Goal: Task Accomplishment & Management: Manage account settings

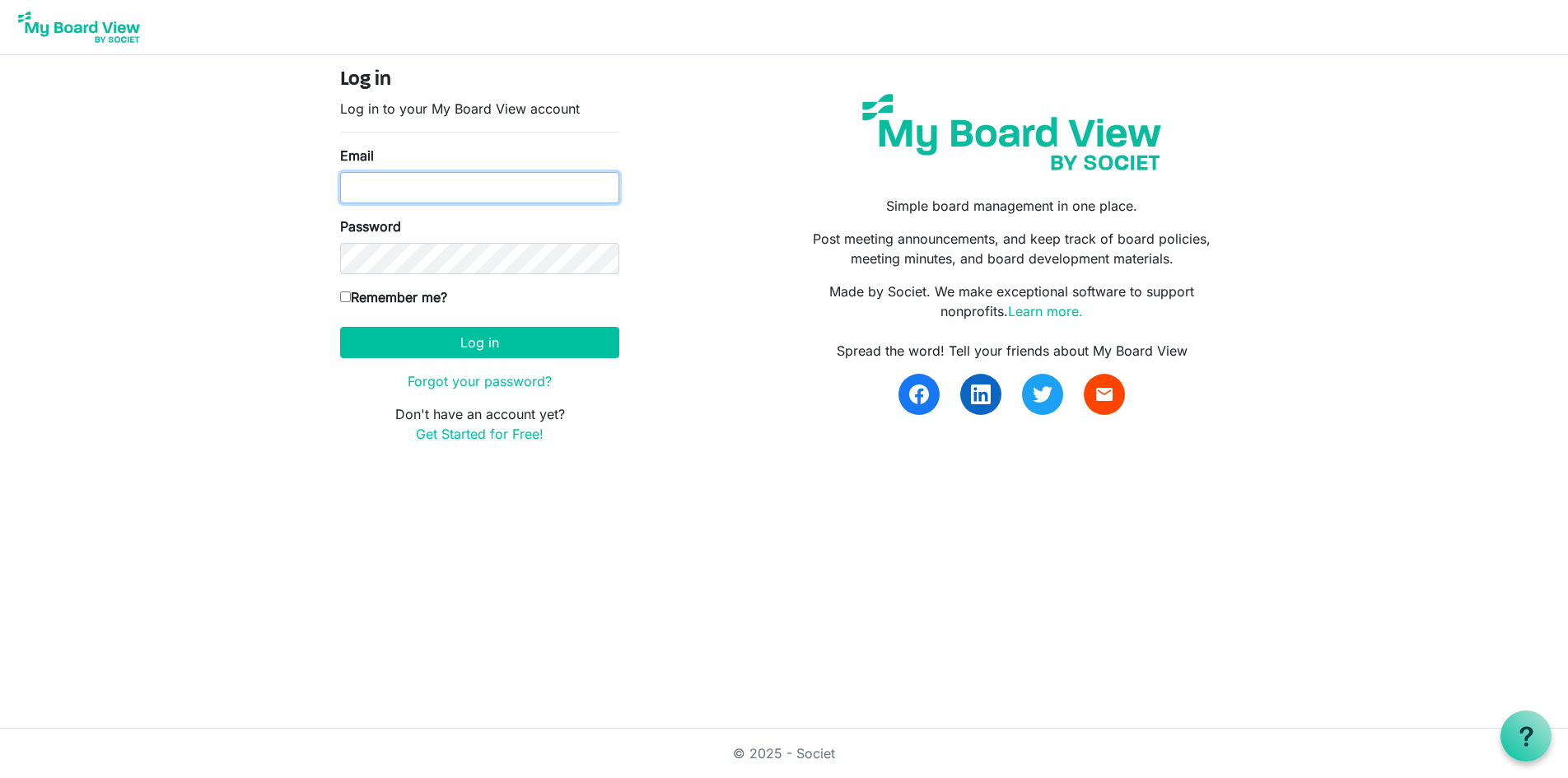
click at [392, 185] on input "Email" at bounding box center [479, 187] width 279 height 31
type input "[EMAIL_ADDRESS][DOMAIN_NAME]"
click at [344, 297] on input "Remember me?" at bounding box center [345, 296] width 10 height 10
checkbox input "true"
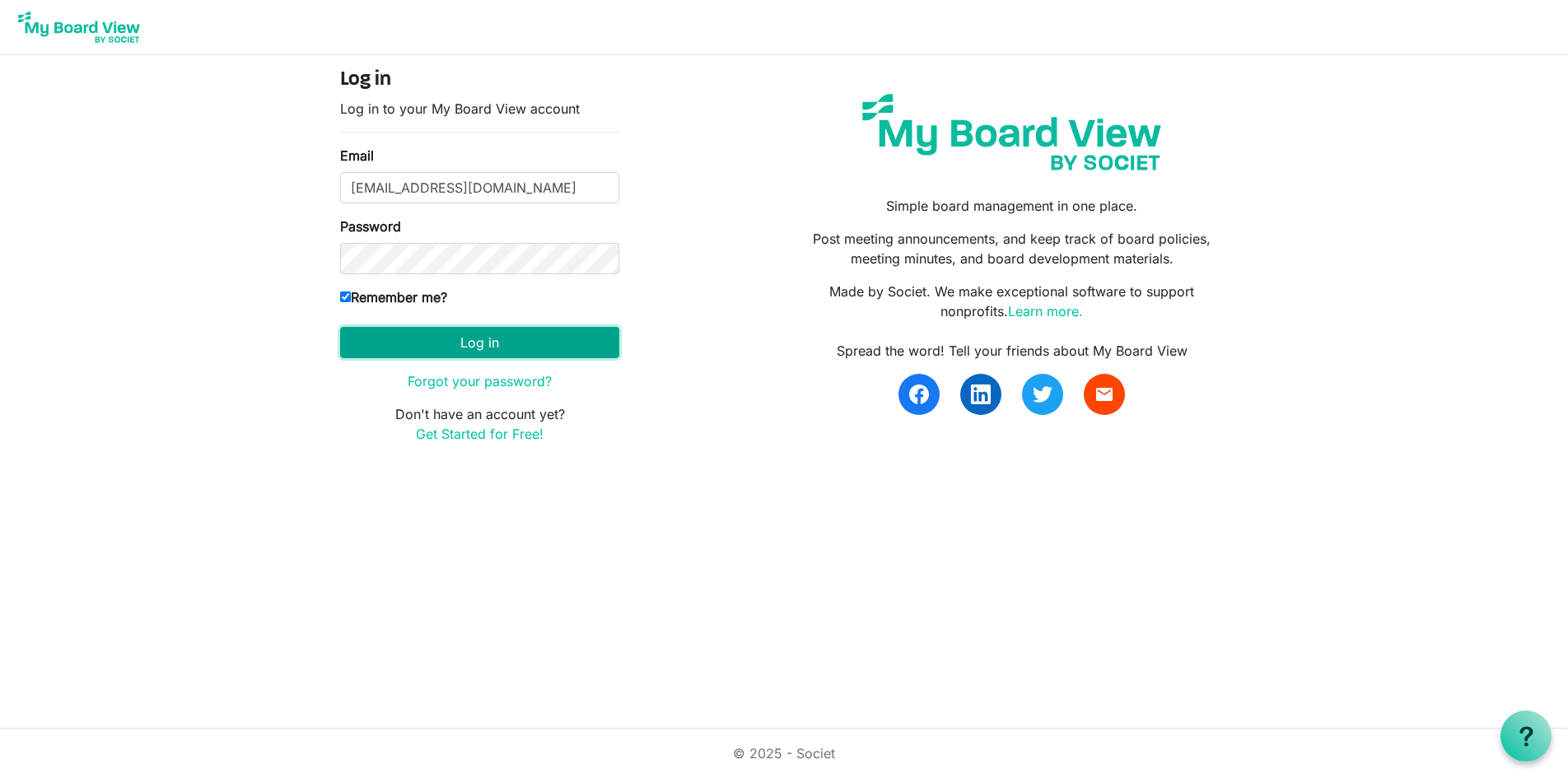
click at [386, 339] on button "Log in" at bounding box center [479, 342] width 279 height 31
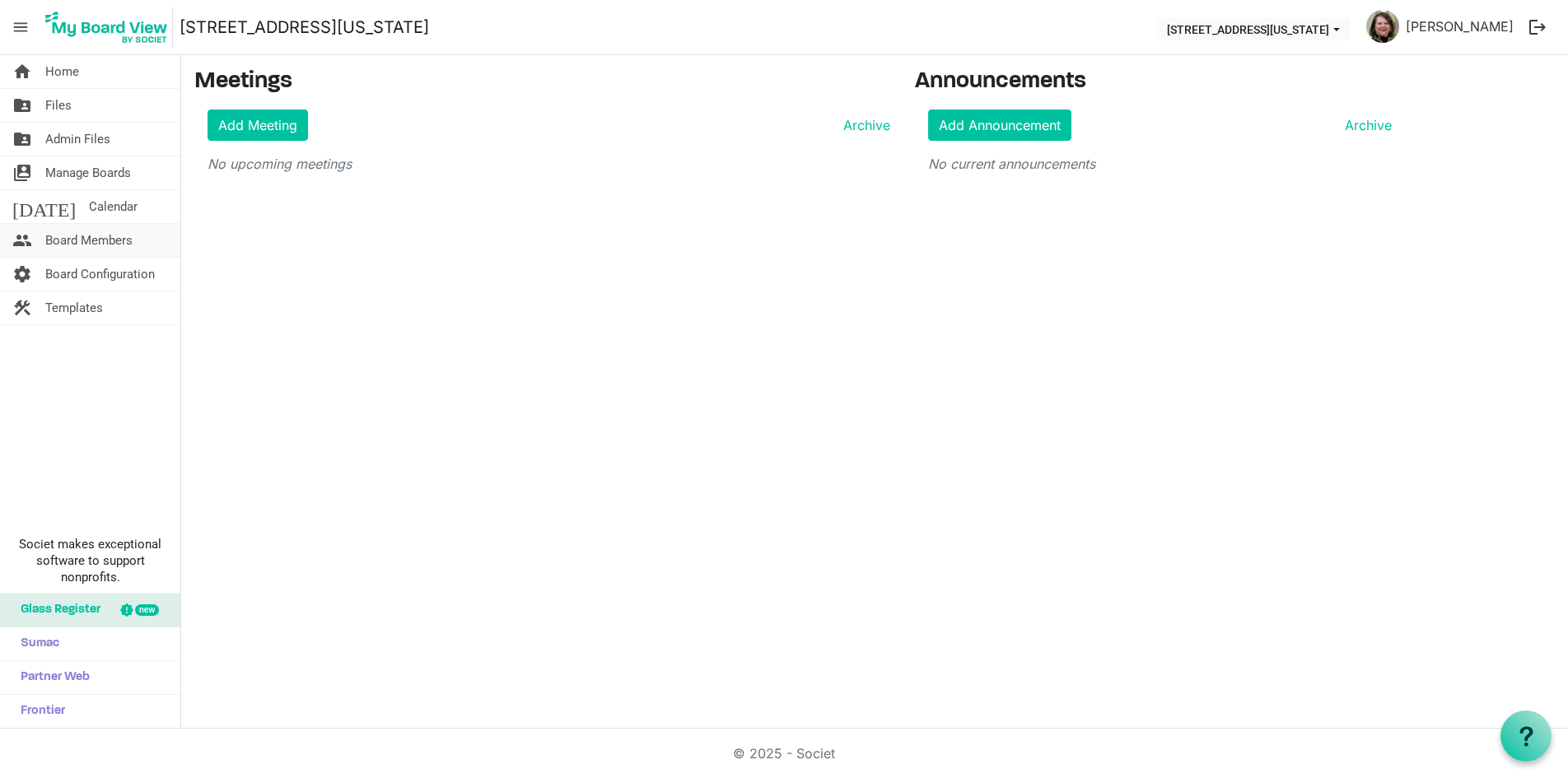
click at [105, 242] on span "Board Members" at bounding box center [89, 240] width 87 height 33
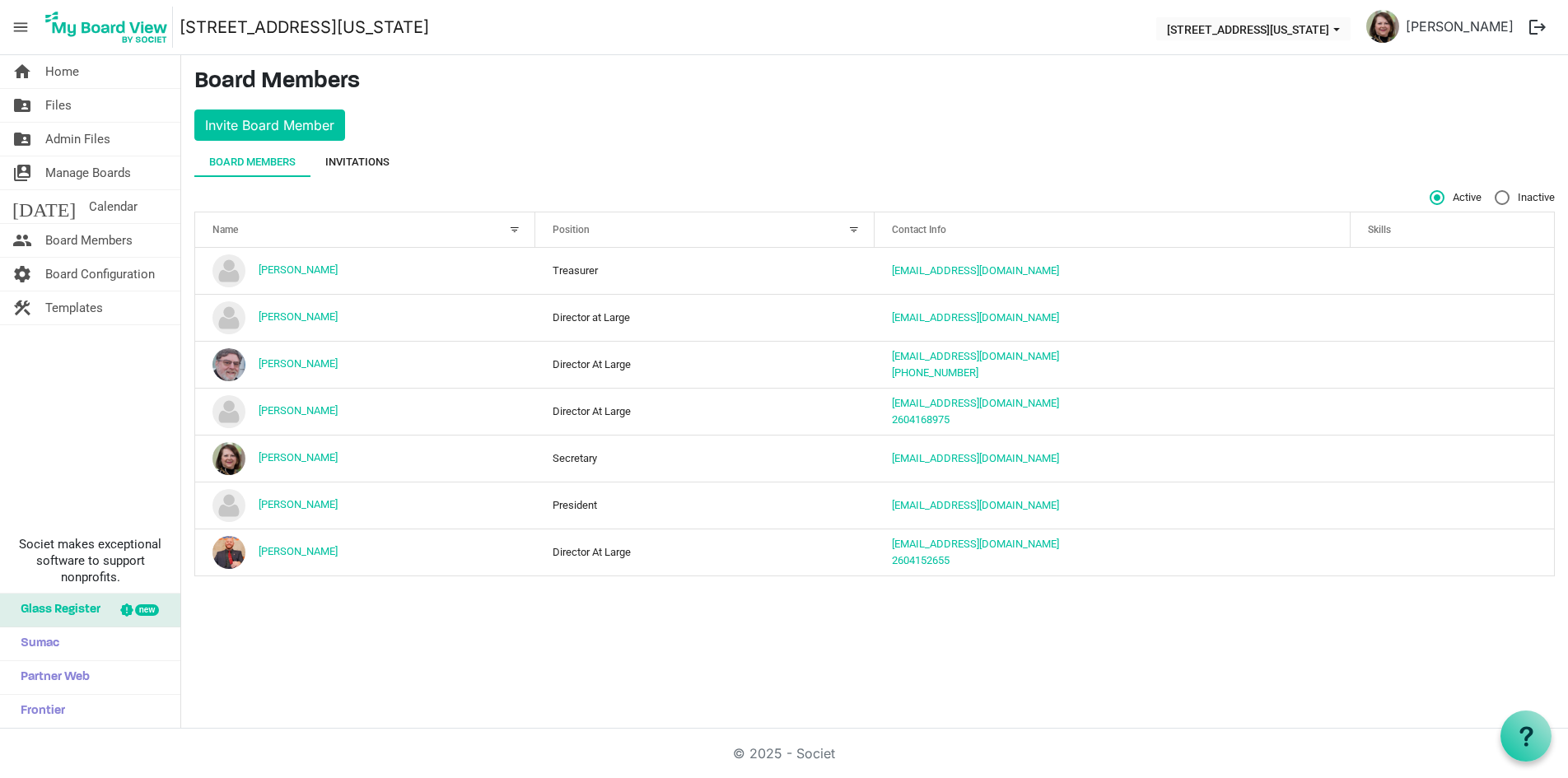
click at [362, 162] on div "Invitations" at bounding box center [357, 162] width 64 height 16
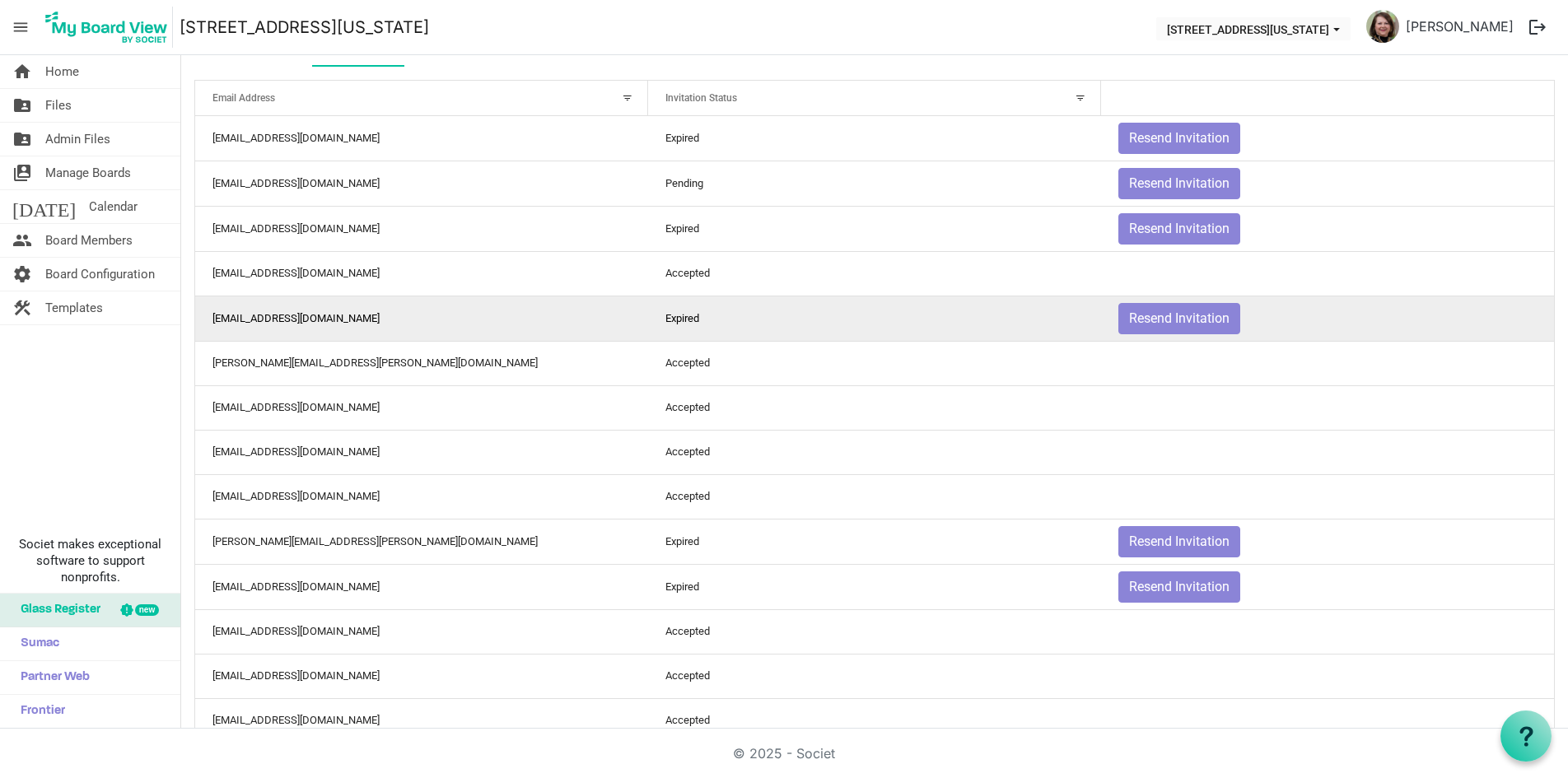
scroll to position [241, 0]
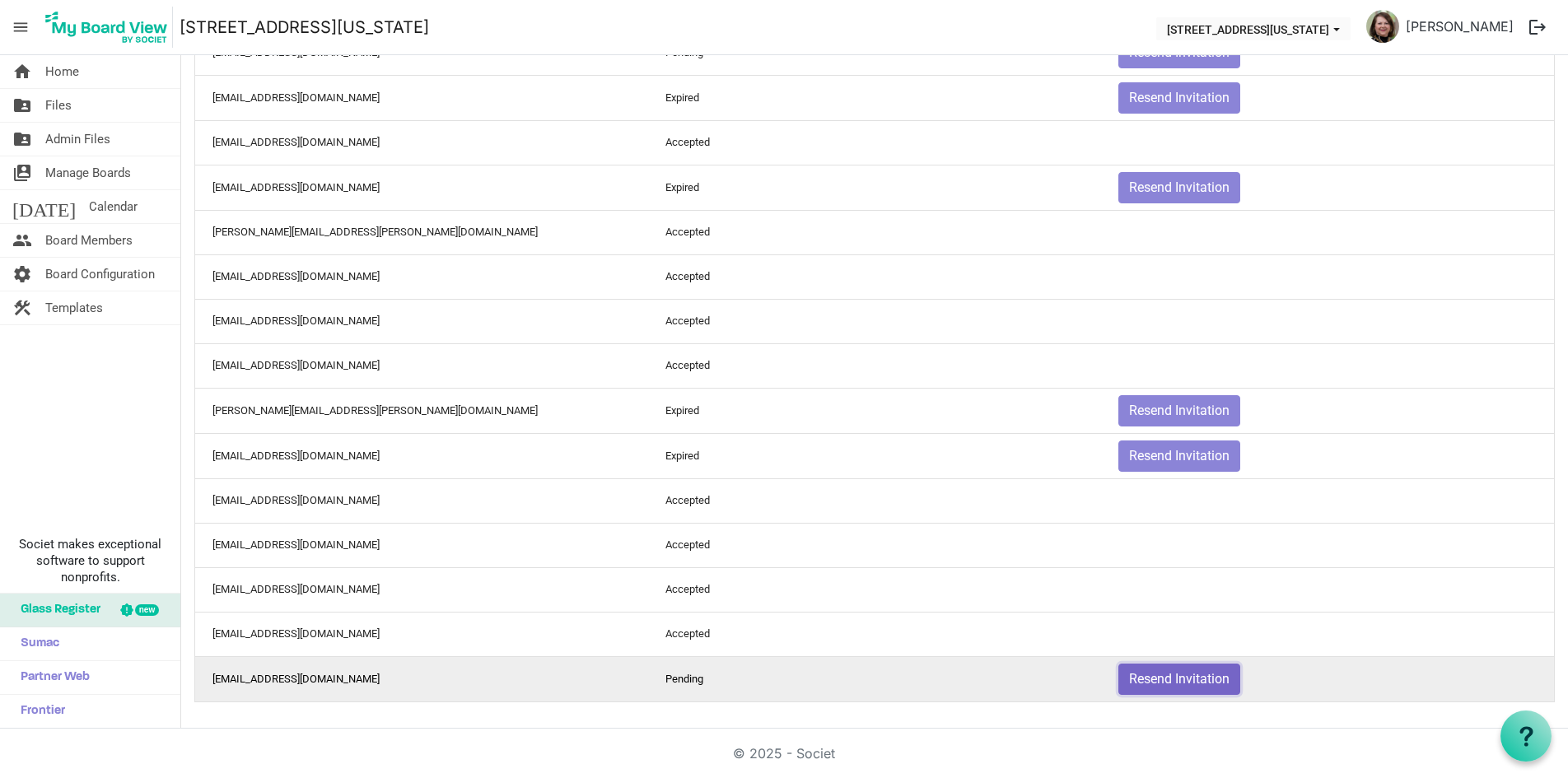
click at [1173, 683] on button "Resend Invitation" at bounding box center [1179, 679] width 122 height 31
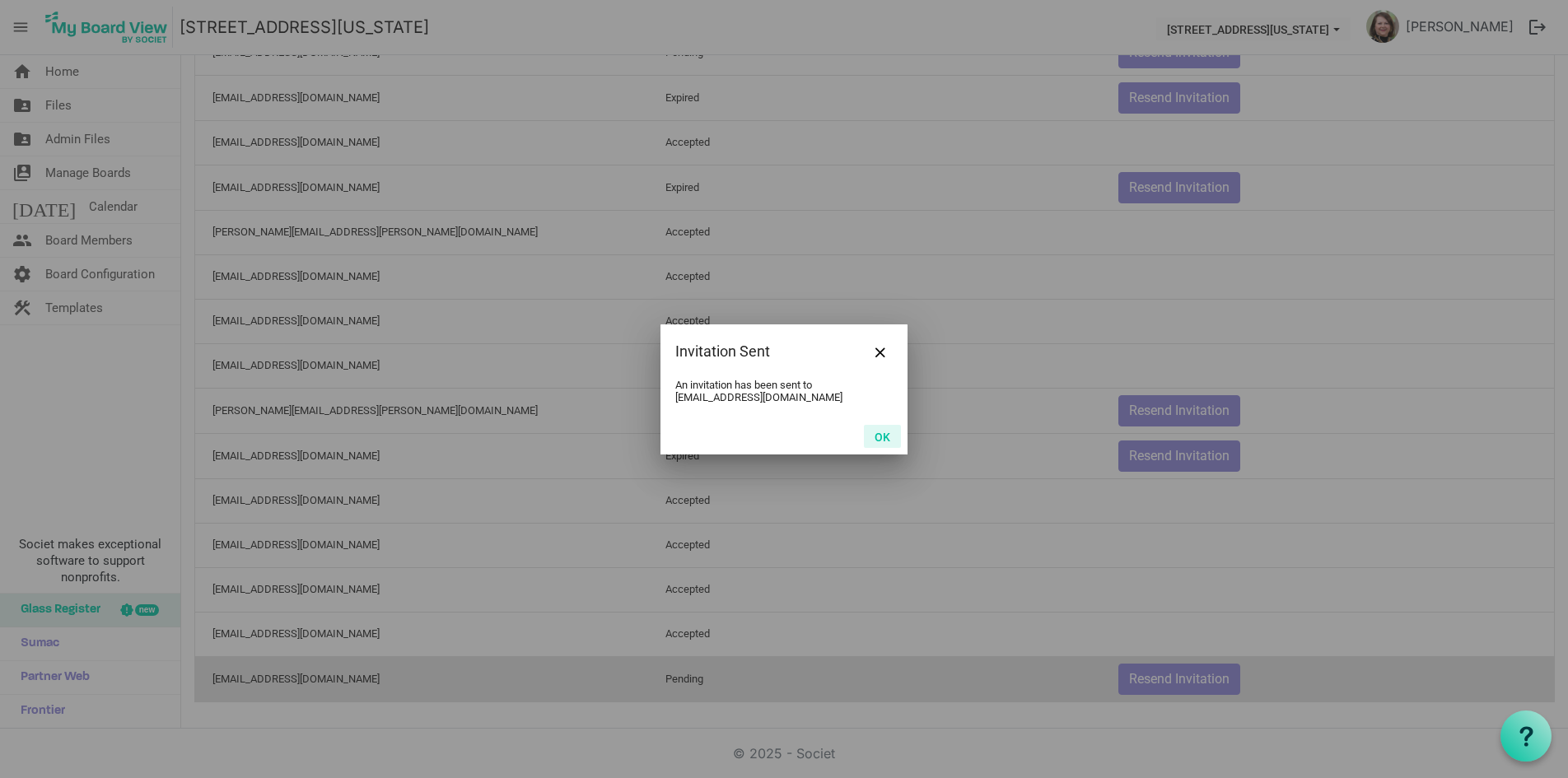
click at [883, 438] on button "OK" at bounding box center [882, 436] width 37 height 23
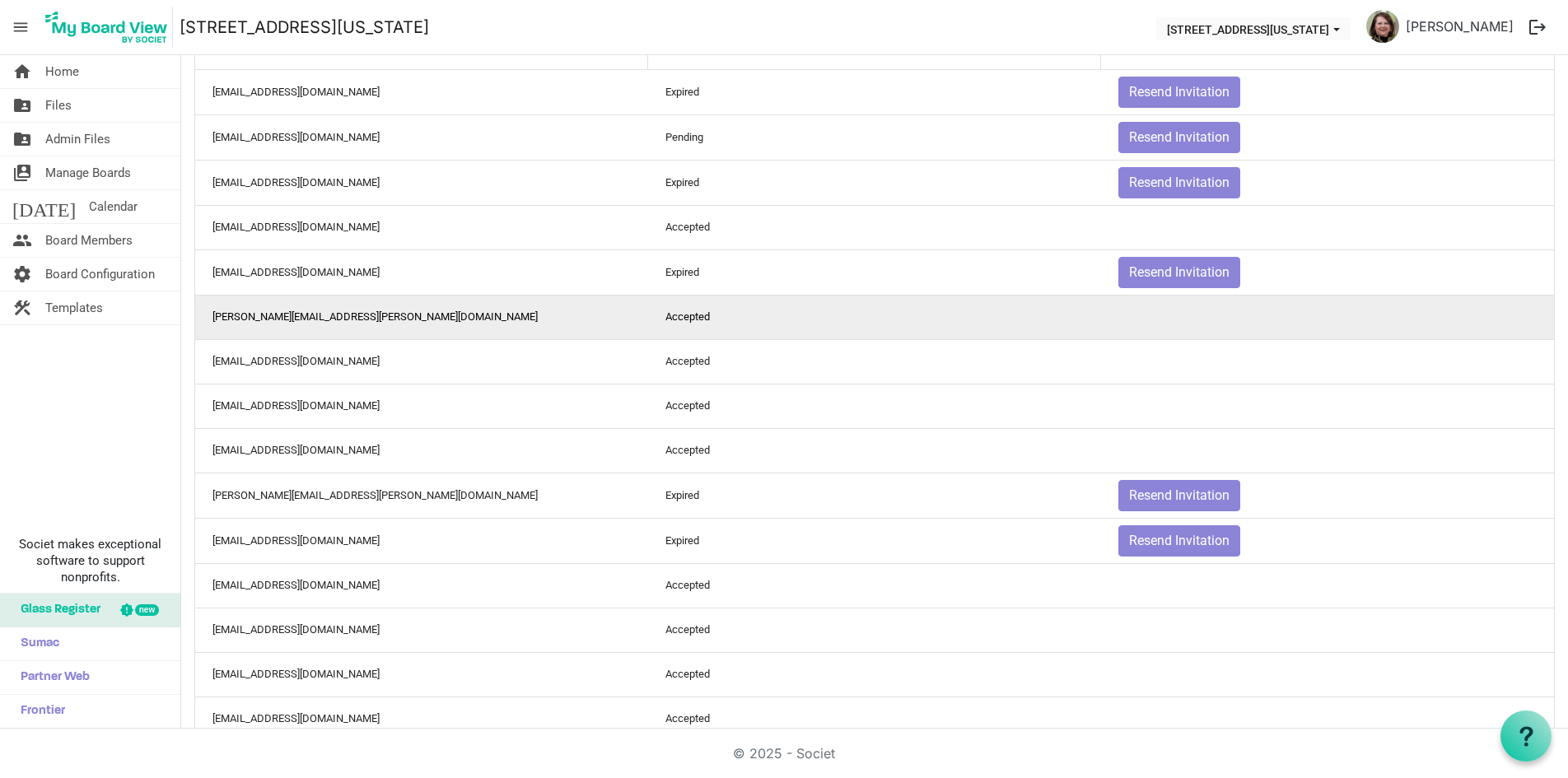
scroll to position [0, 0]
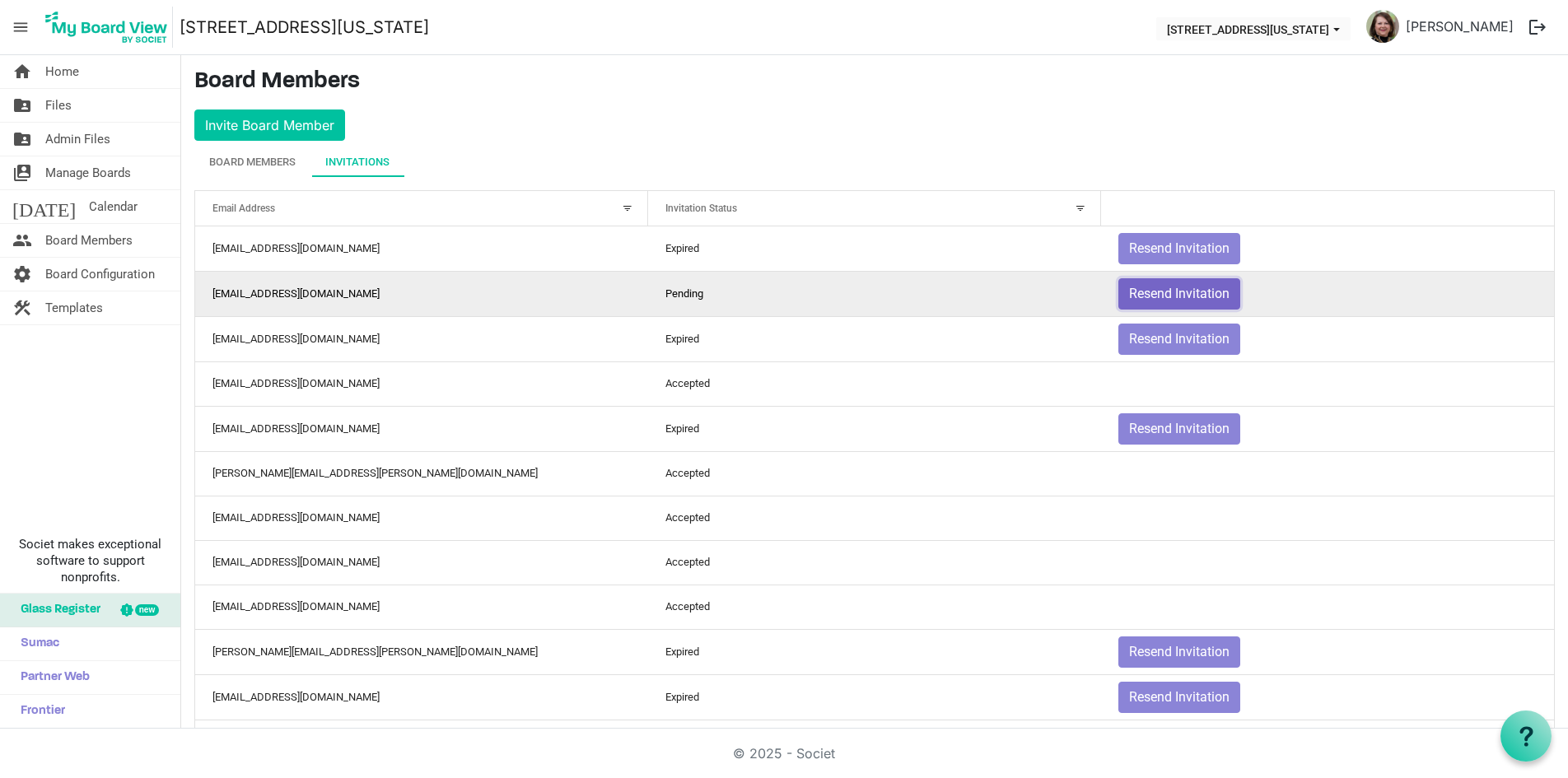
click at [1166, 297] on button "Resend Invitation" at bounding box center [1179, 293] width 122 height 31
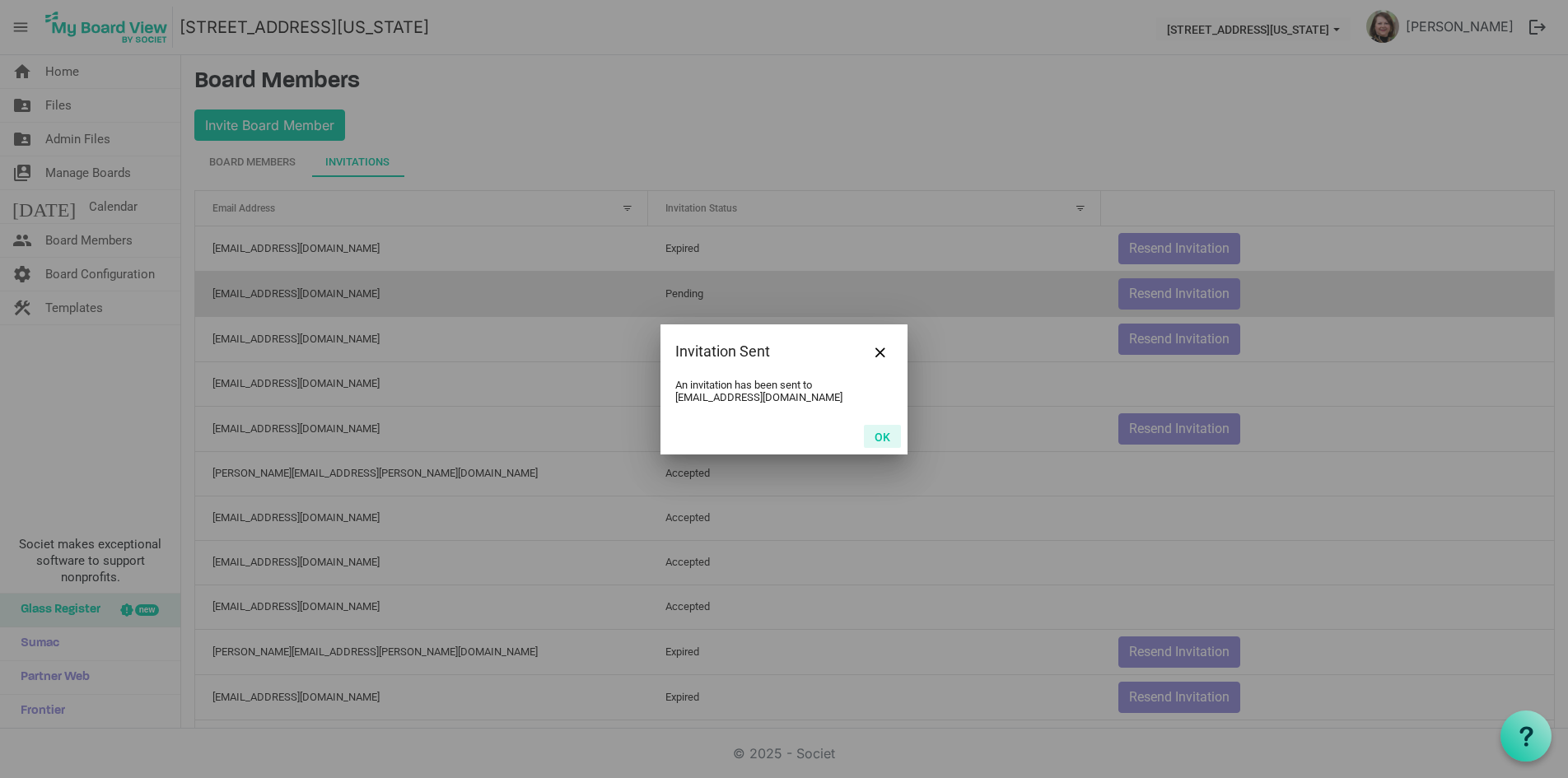
click at [884, 440] on button "OK" at bounding box center [882, 436] width 37 height 23
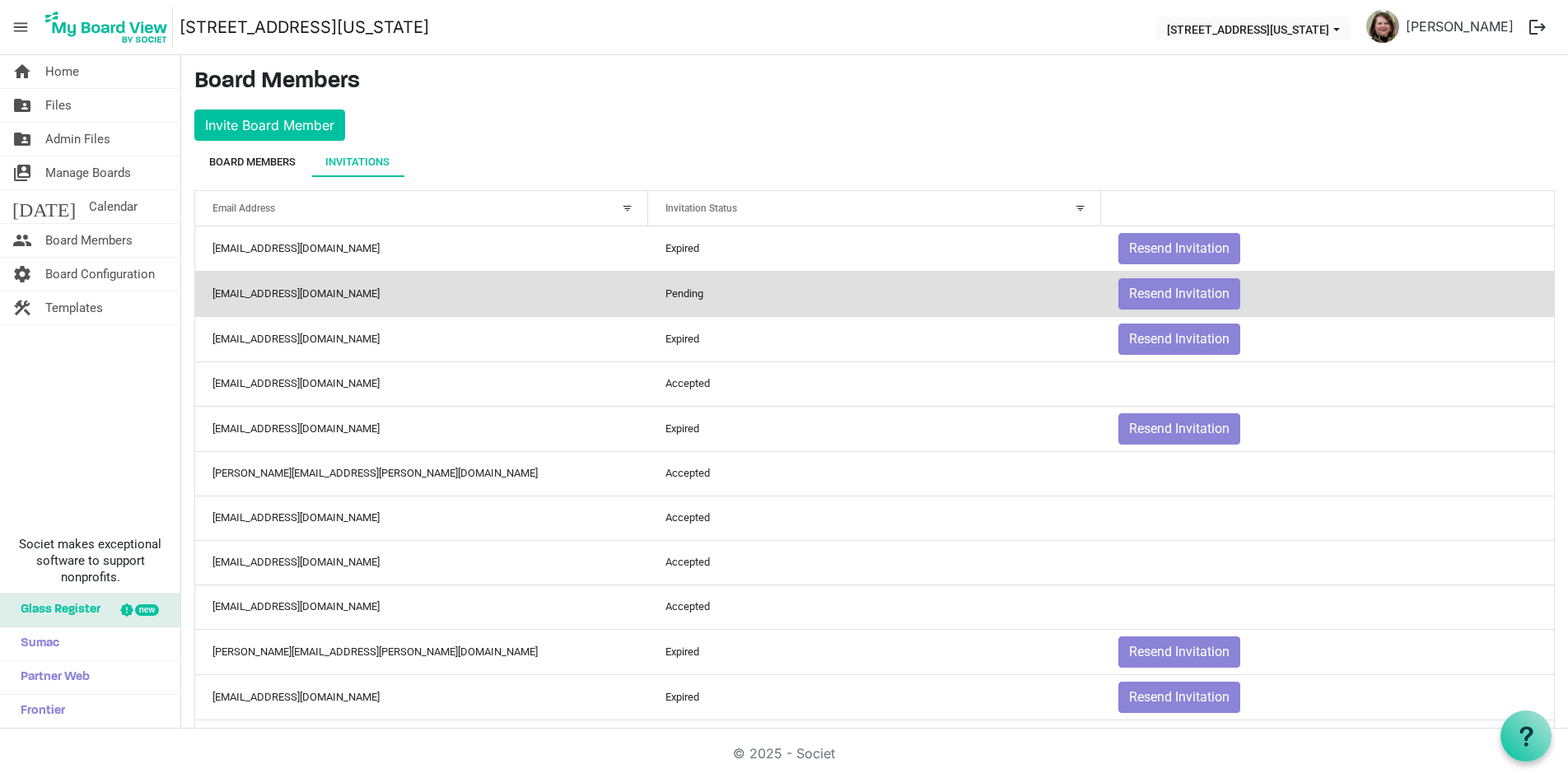
click at [251, 160] on div "Board Members" at bounding box center [252, 162] width 86 height 16
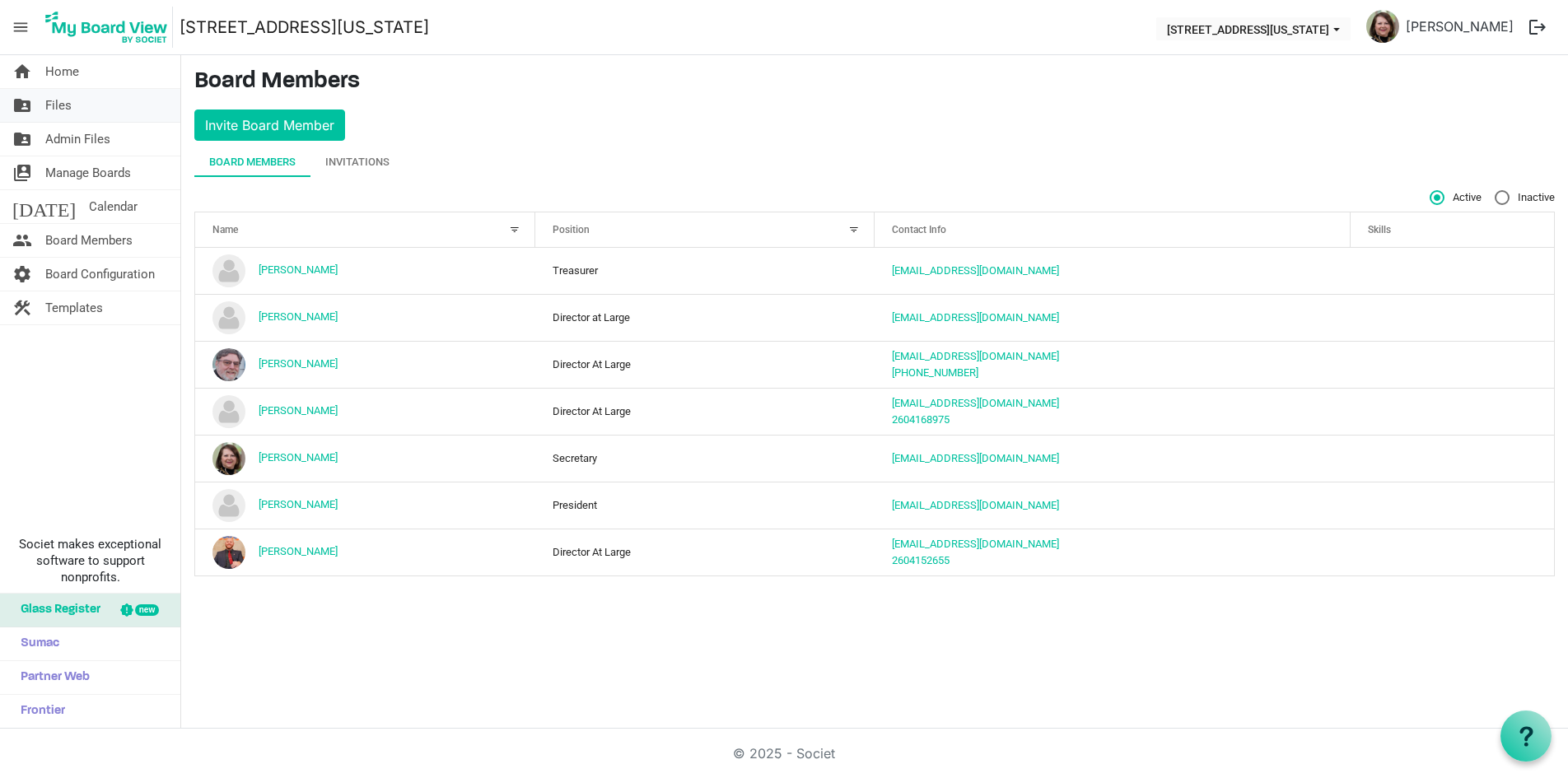
click at [55, 105] on span "Files" at bounding box center [59, 105] width 26 height 33
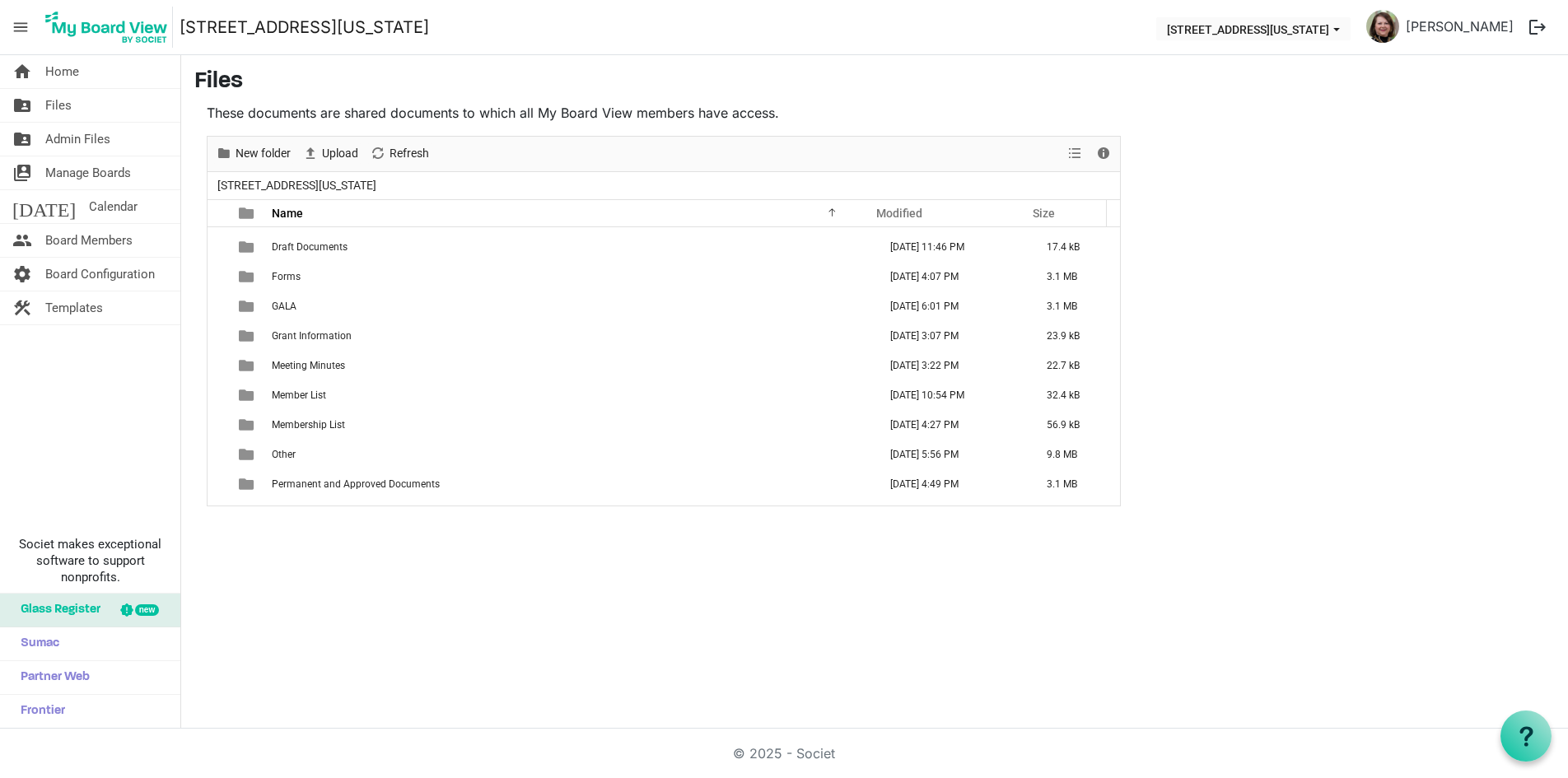
scroll to position [404, 0]
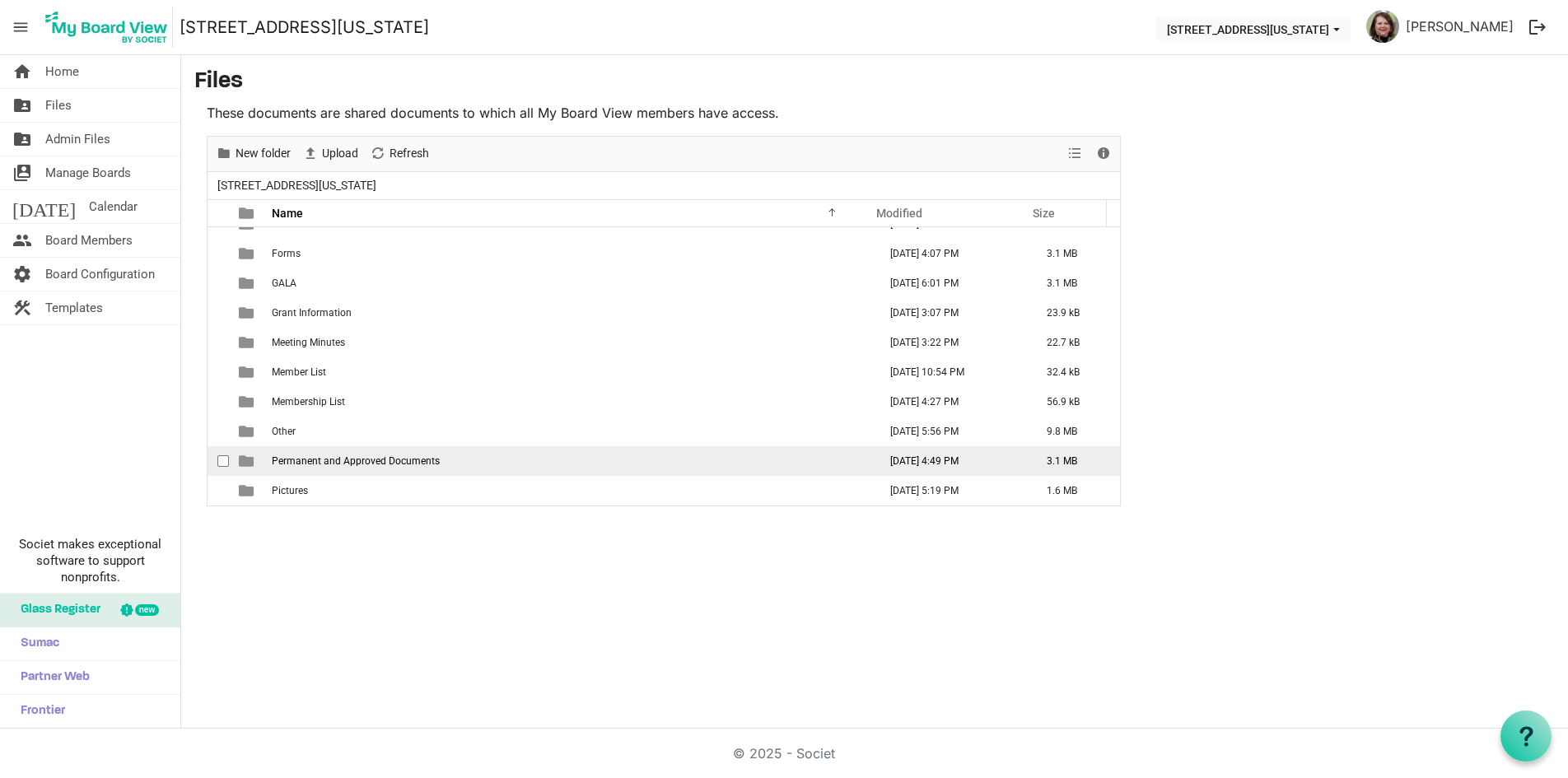
click at [397, 467] on td "Permanent and Approved Documents" at bounding box center [569, 460] width 606 height 29
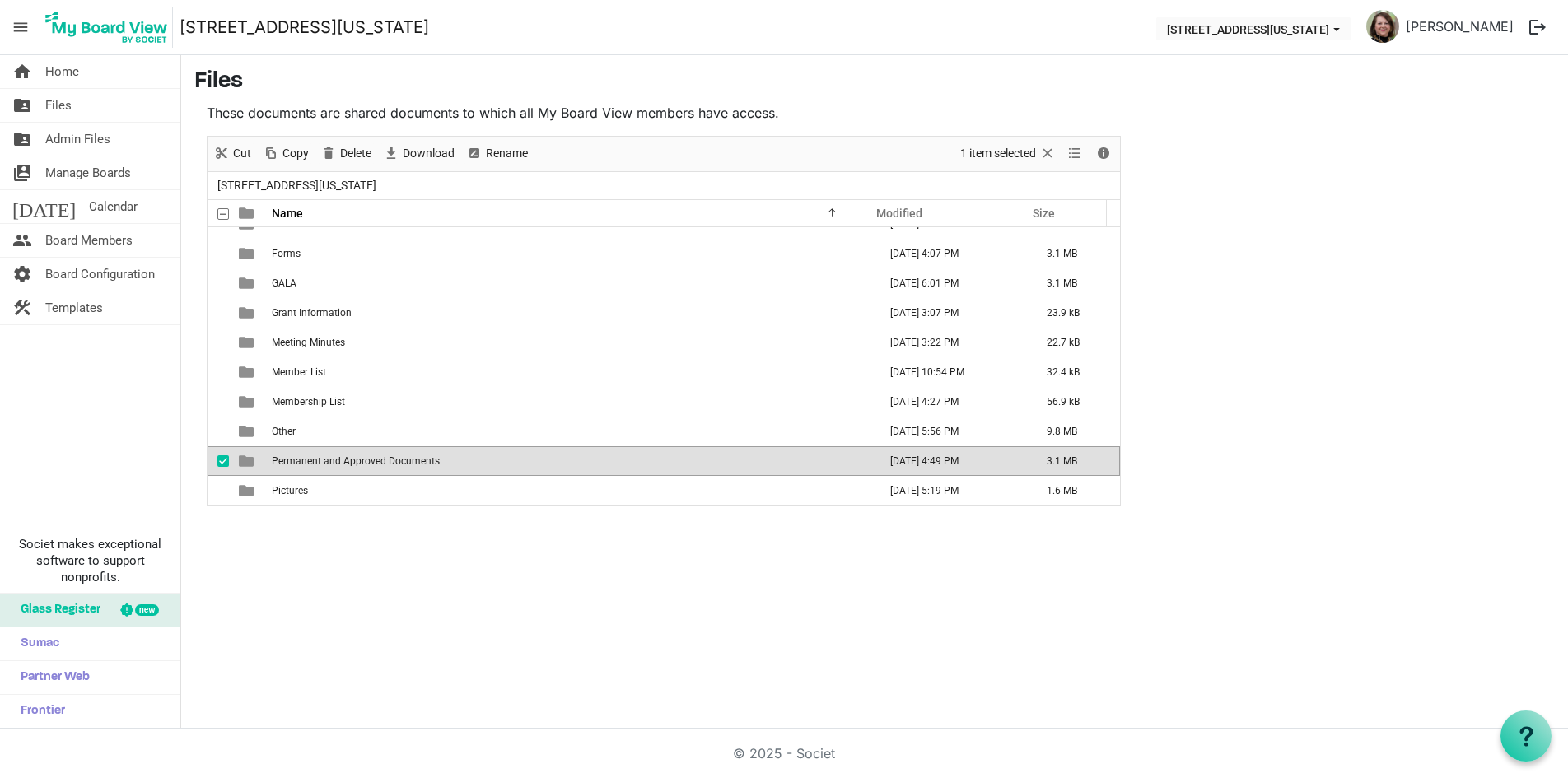
click at [397, 467] on td "Permanent and Approved Documents" at bounding box center [569, 460] width 606 height 29
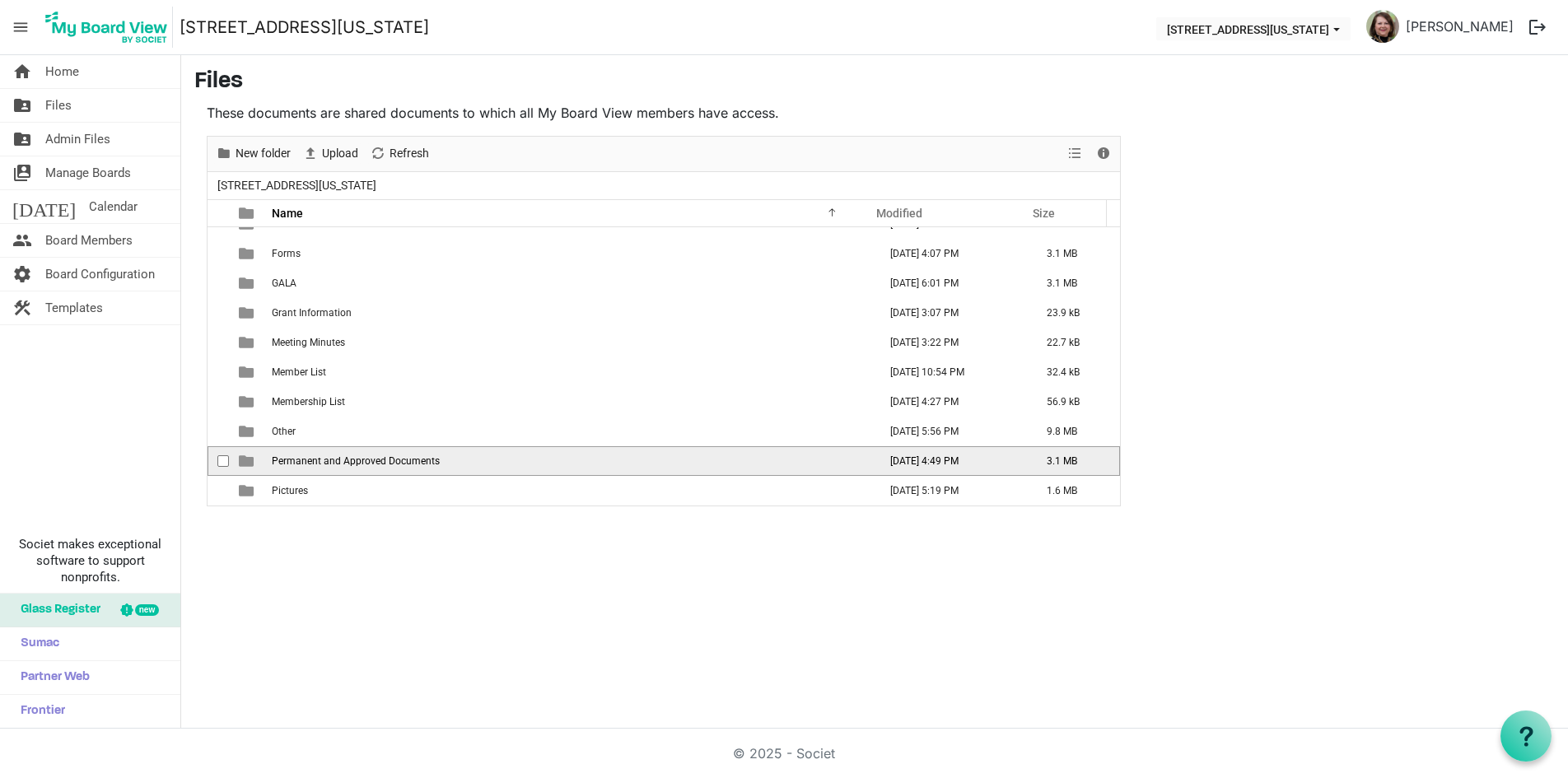
click at [397, 467] on td "Permanent and Approved Documents" at bounding box center [569, 460] width 606 height 29
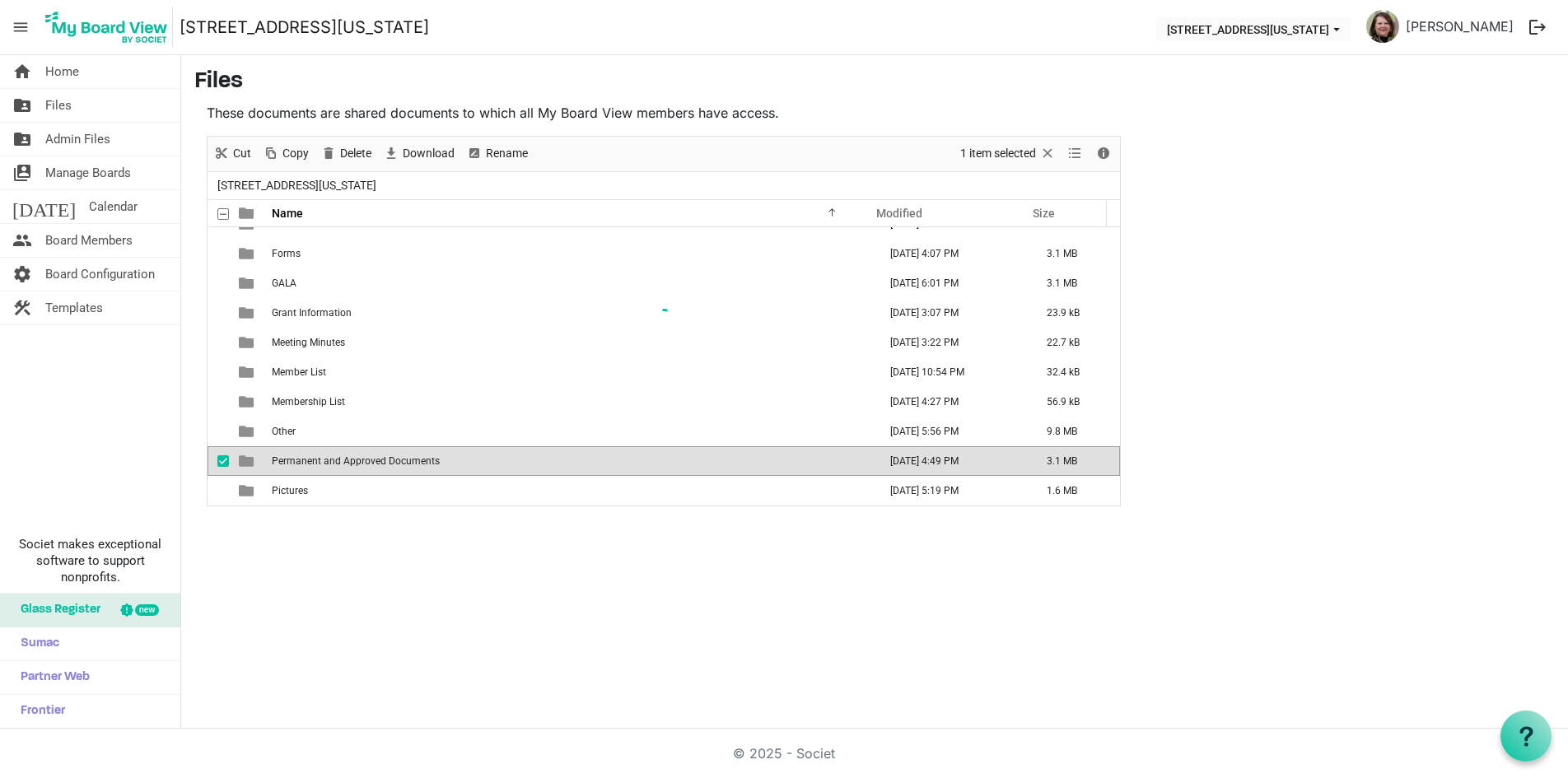
scroll to position [0, 0]
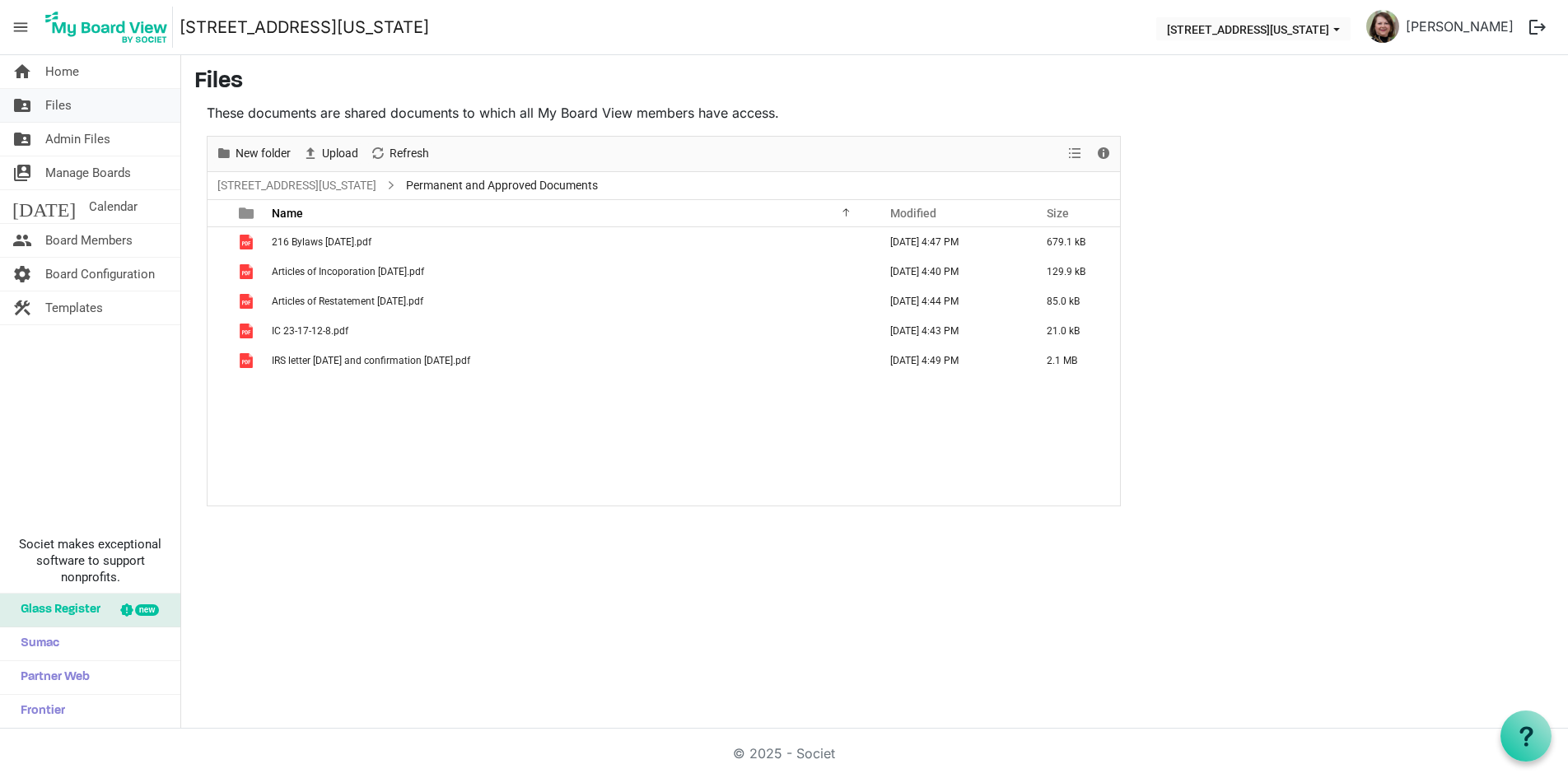
click at [60, 103] on span "Files" at bounding box center [59, 105] width 26 height 33
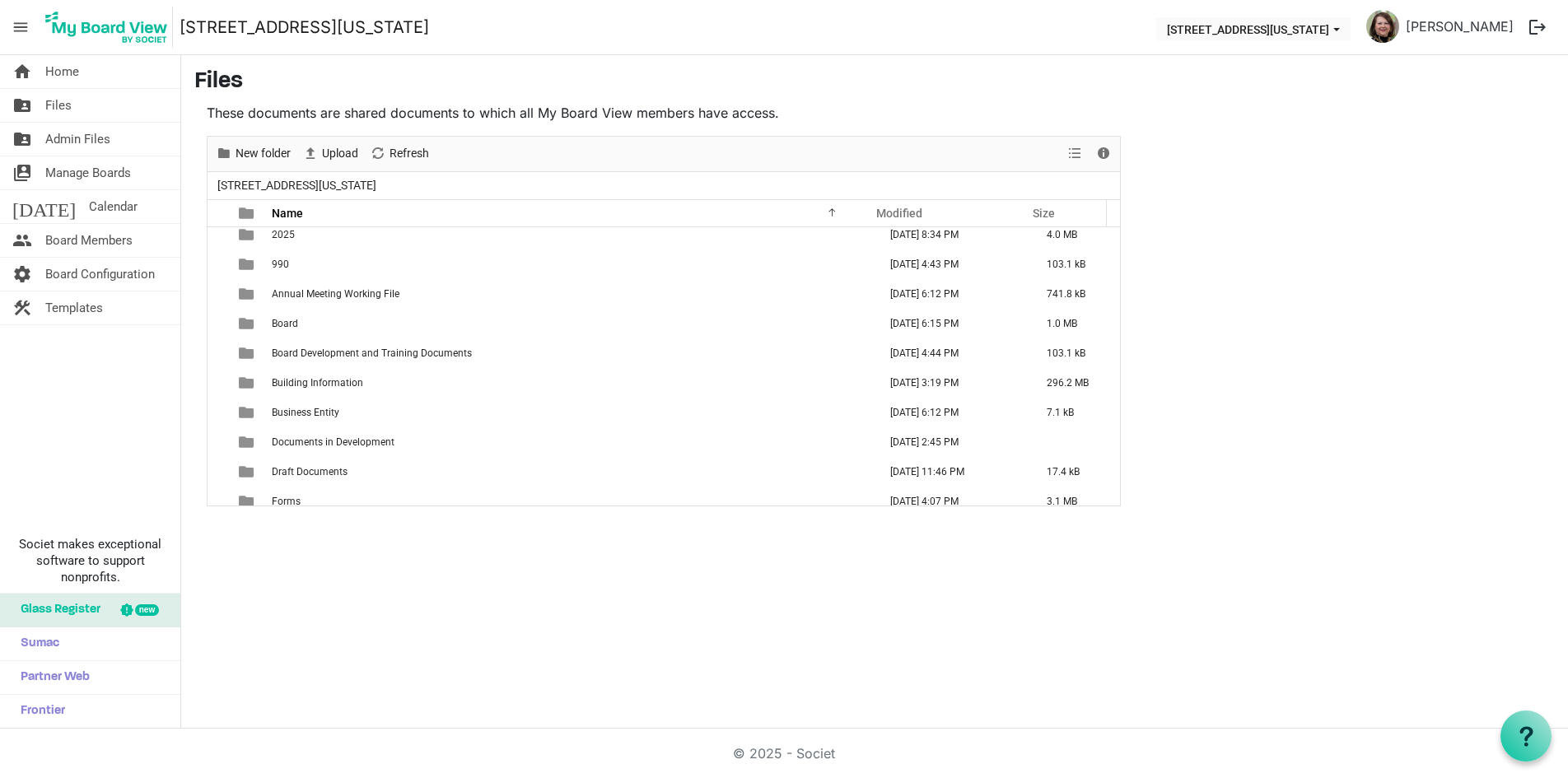
scroll to position [164, 0]
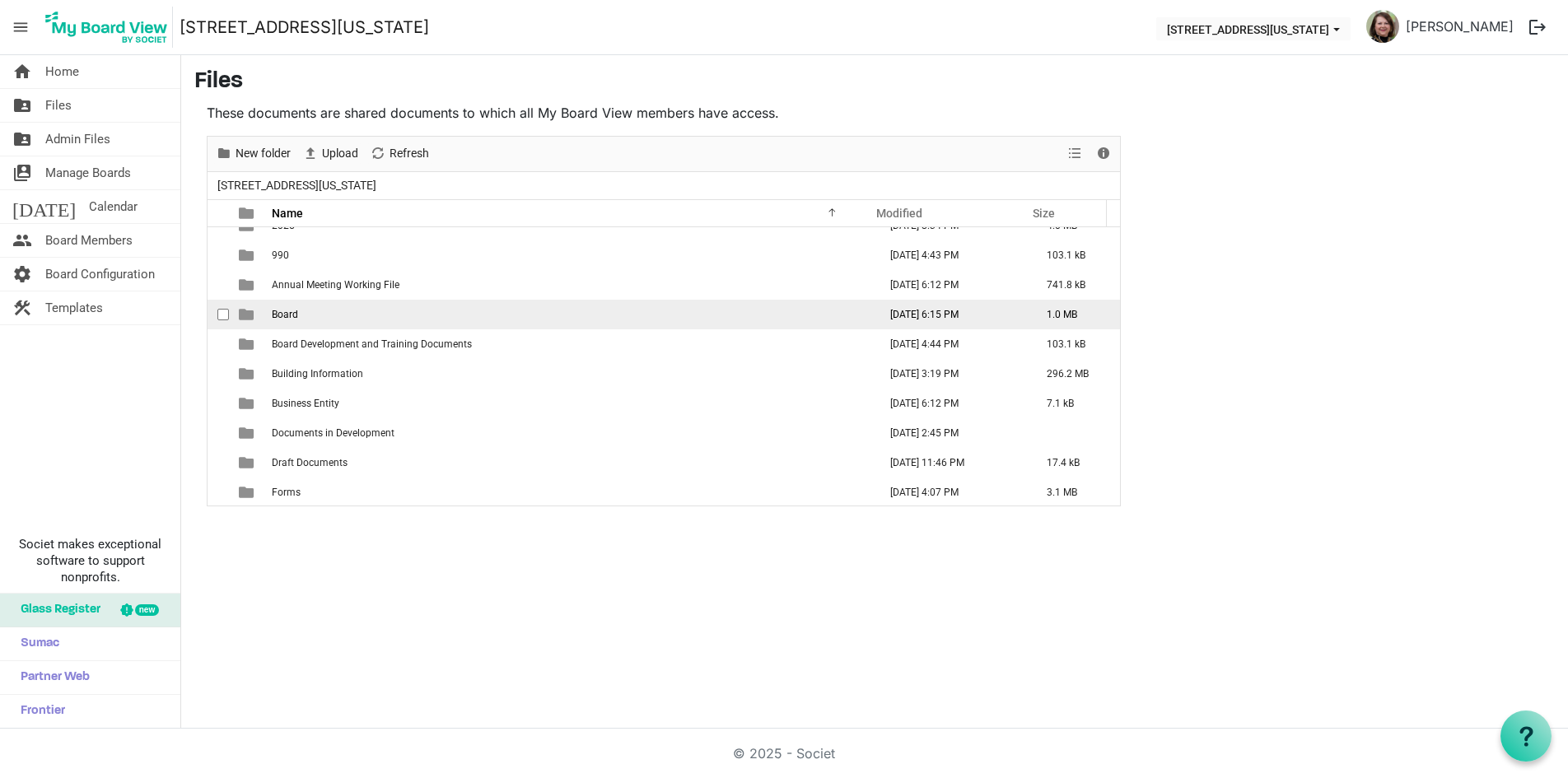
click at [290, 311] on span "Board" at bounding box center [285, 315] width 26 height 11
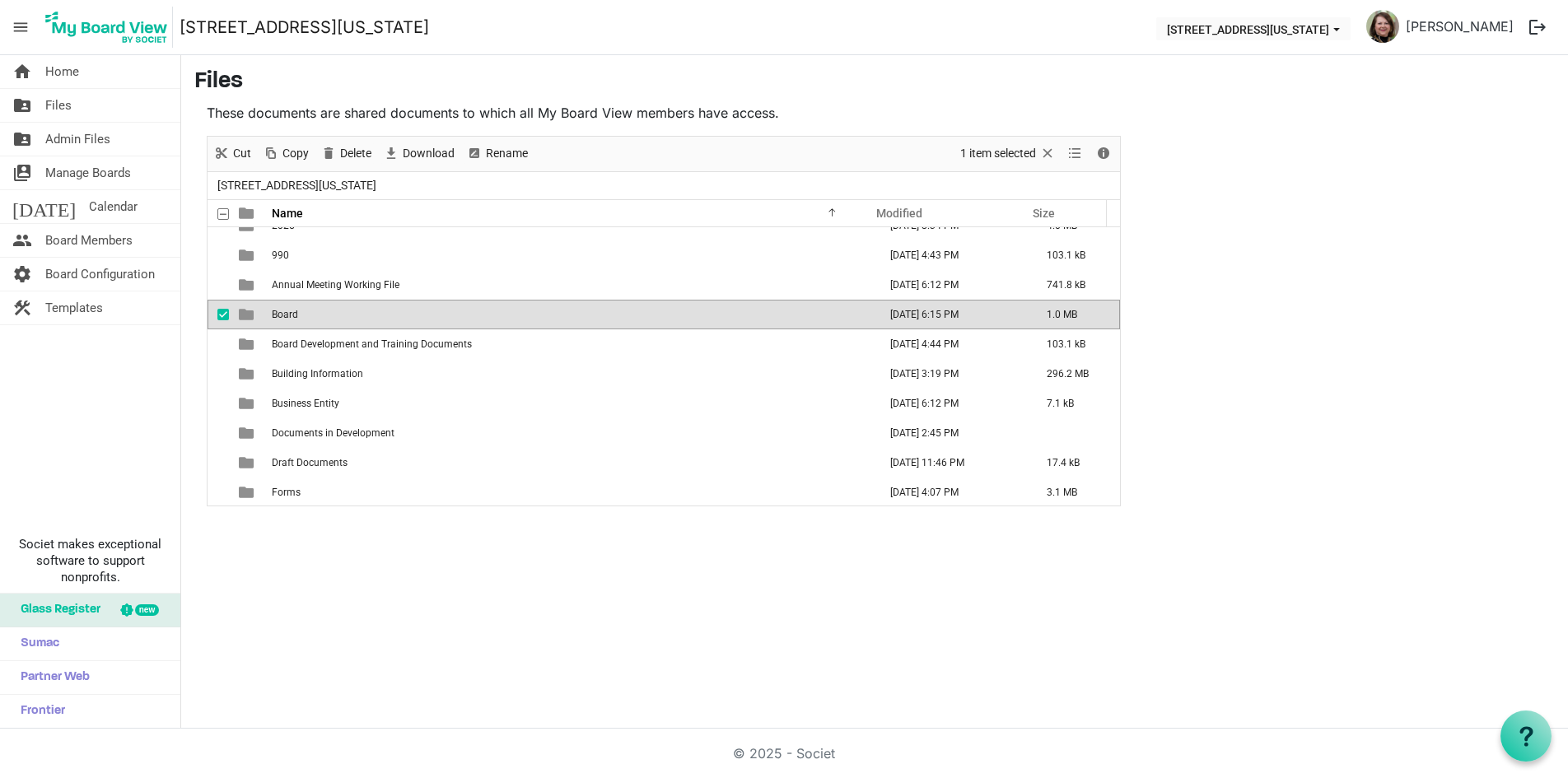
click at [290, 311] on span "Board" at bounding box center [285, 315] width 26 height 11
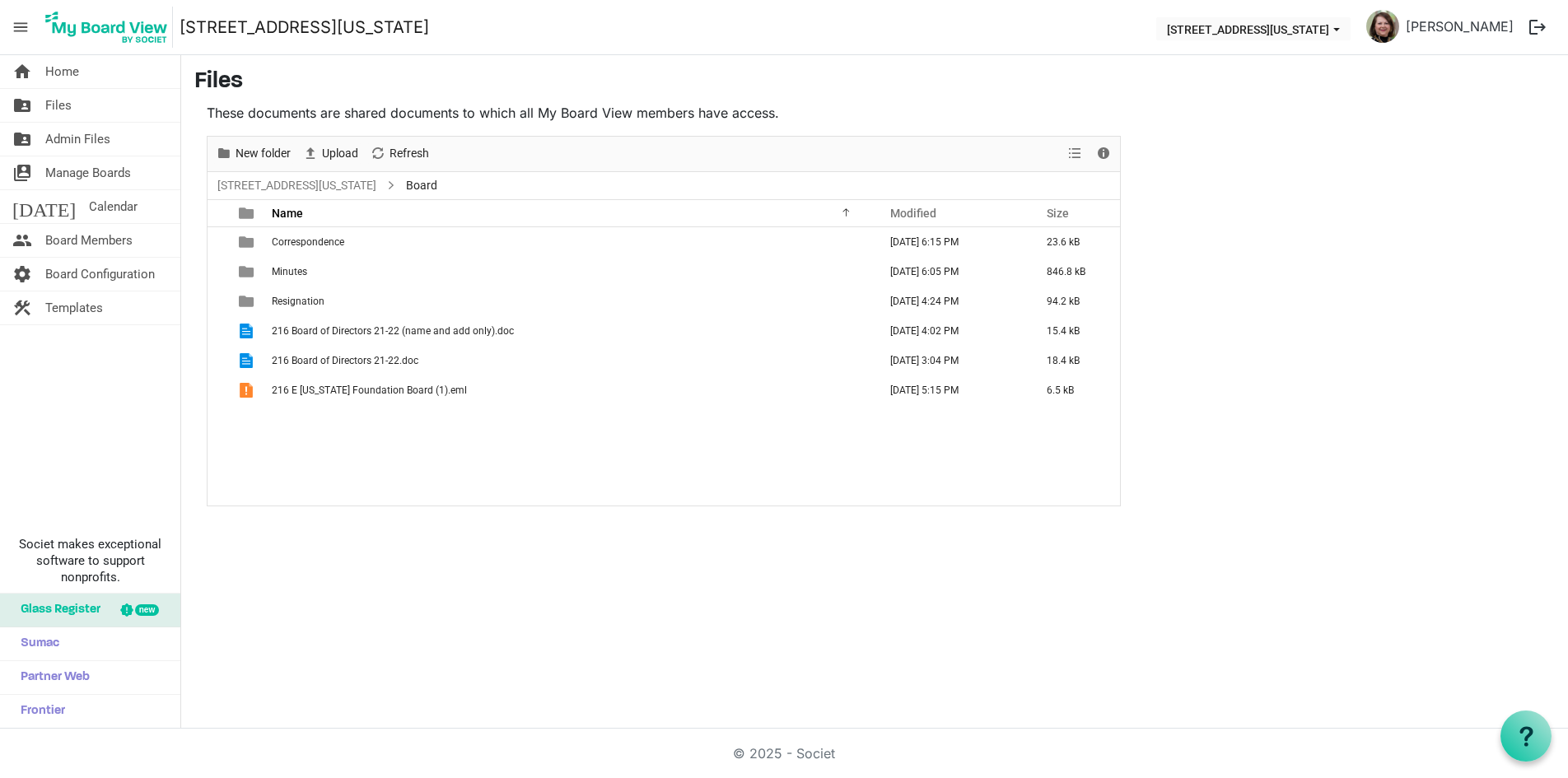
scroll to position [0, 0]
click at [52, 95] on span "Files" at bounding box center [59, 105] width 26 height 33
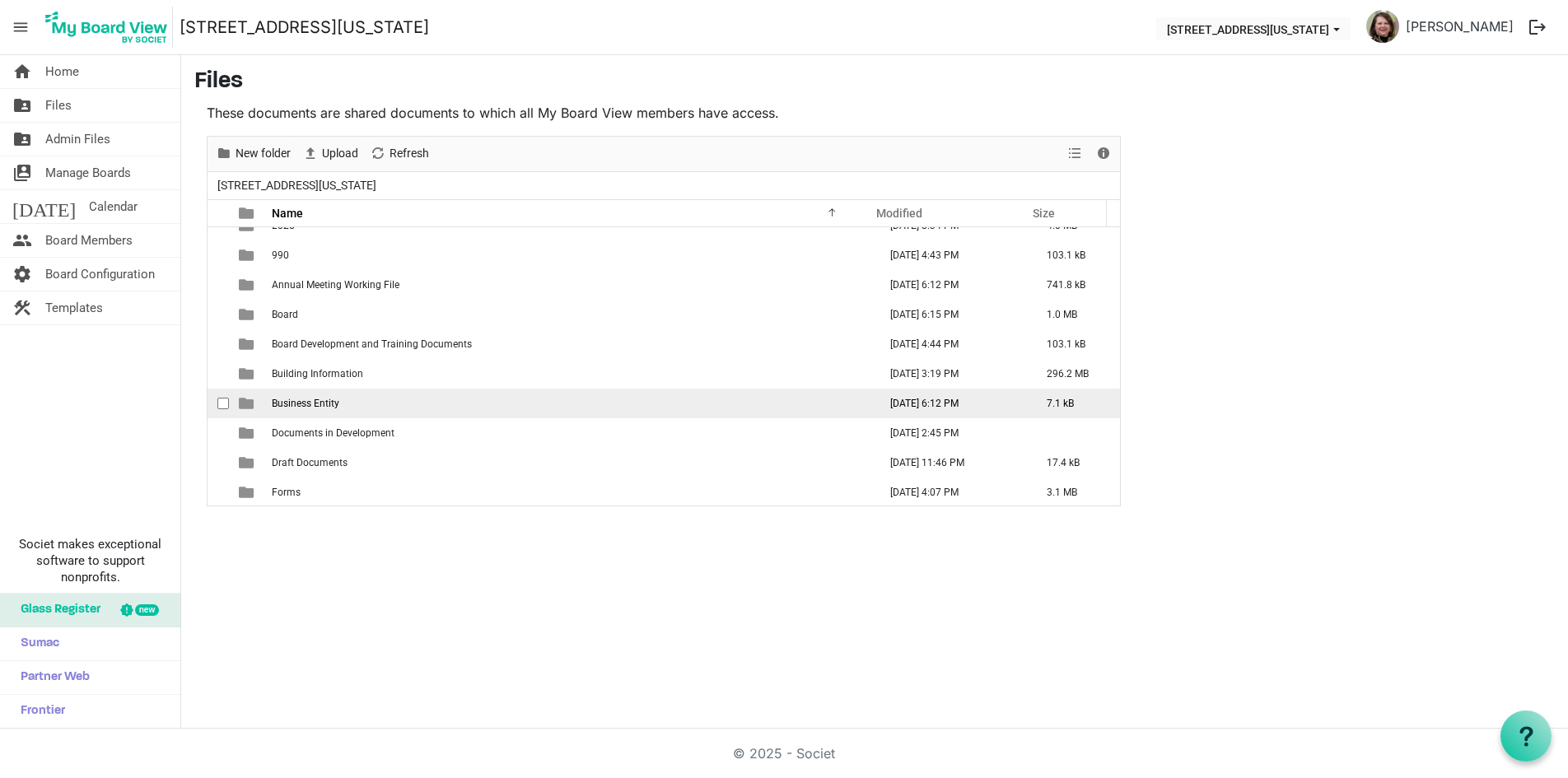
scroll to position [247, 0]
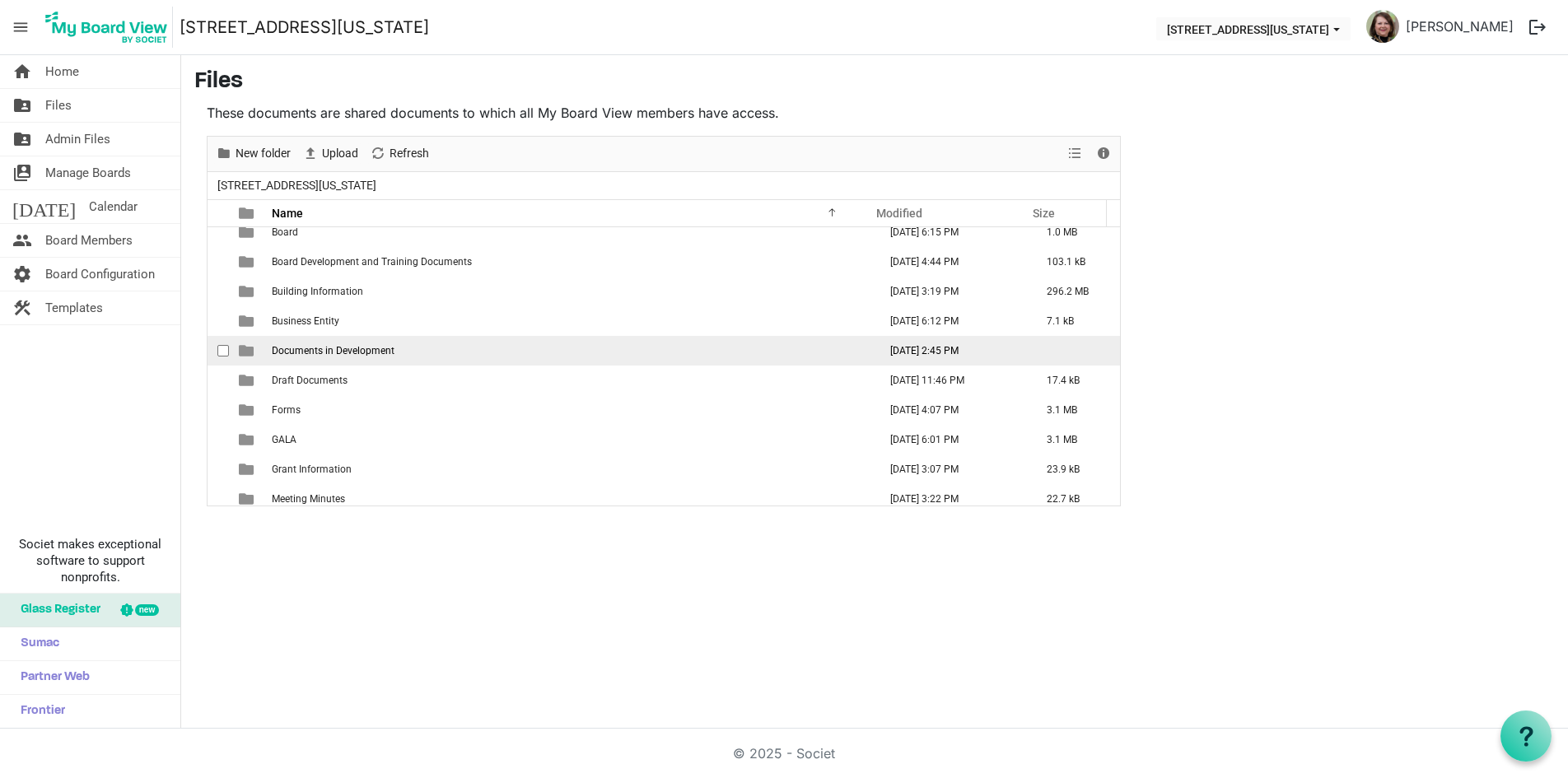
click at [375, 354] on span "Documents in Development" at bounding box center [333, 351] width 123 height 11
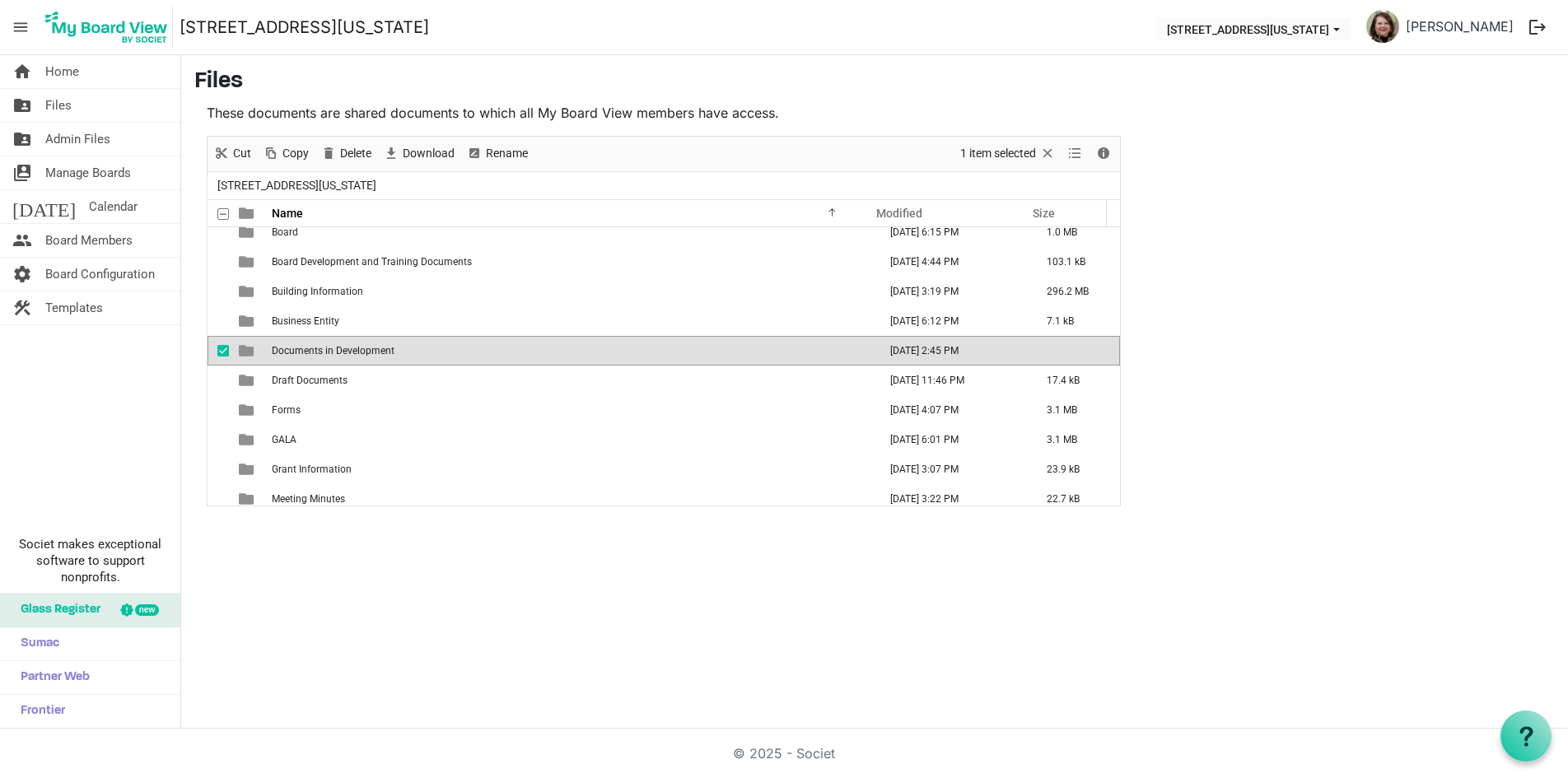
click at [375, 354] on span "Documents in Development" at bounding box center [333, 351] width 123 height 11
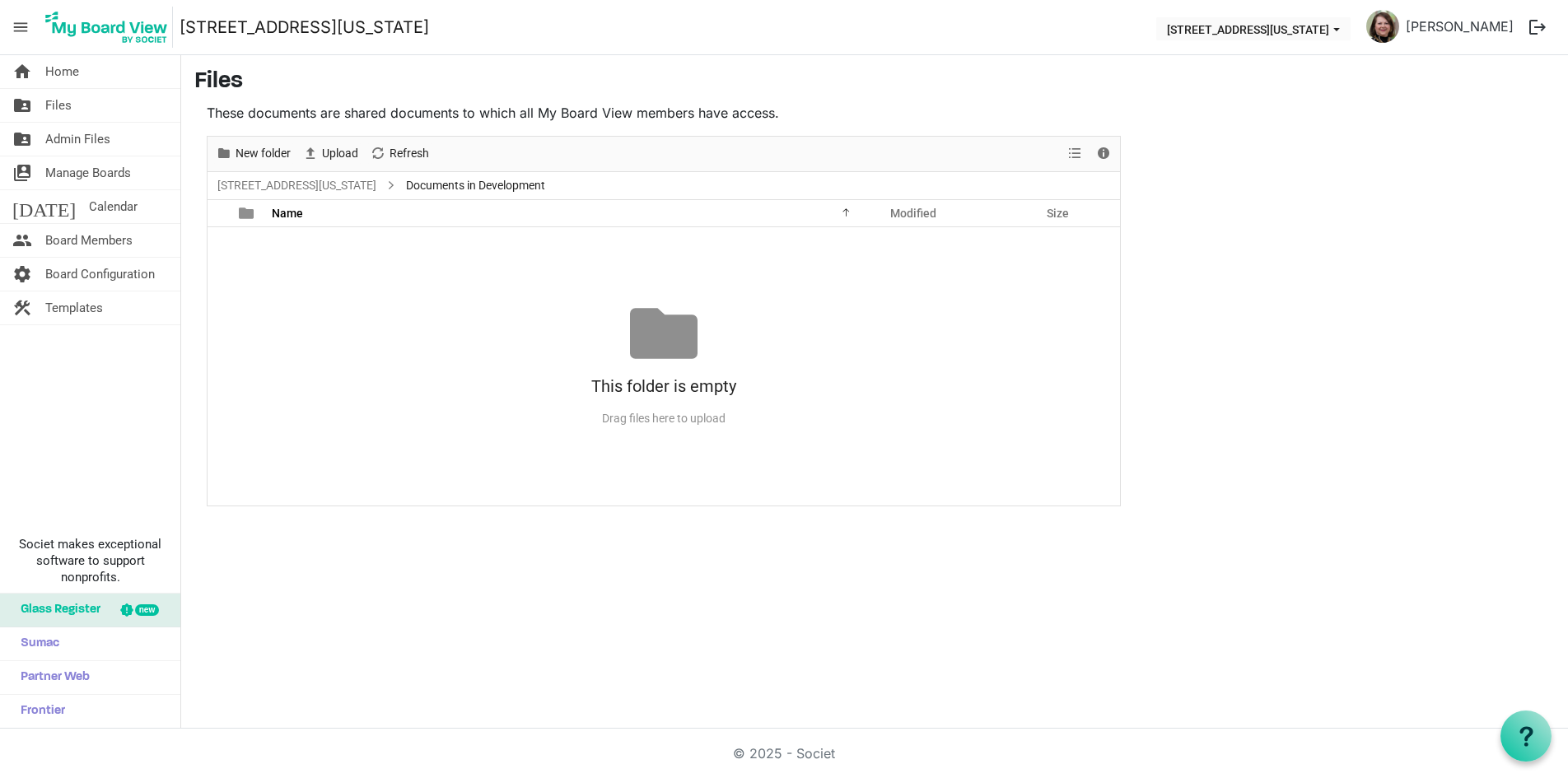
scroll to position [0, 0]
click at [66, 101] on span "Files" at bounding box center [59, 105] width 26 height 33
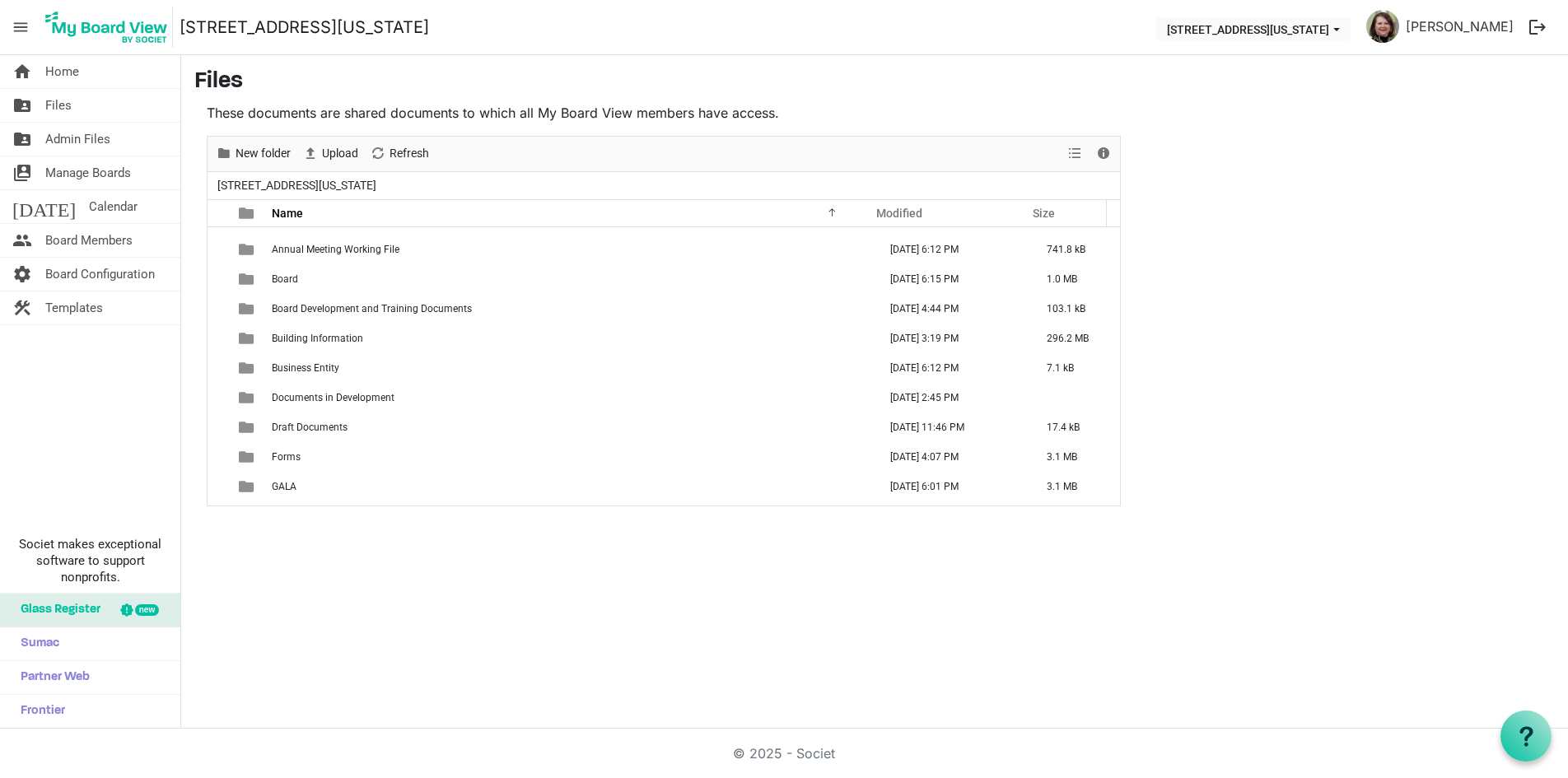
scroll to position [247, 0]
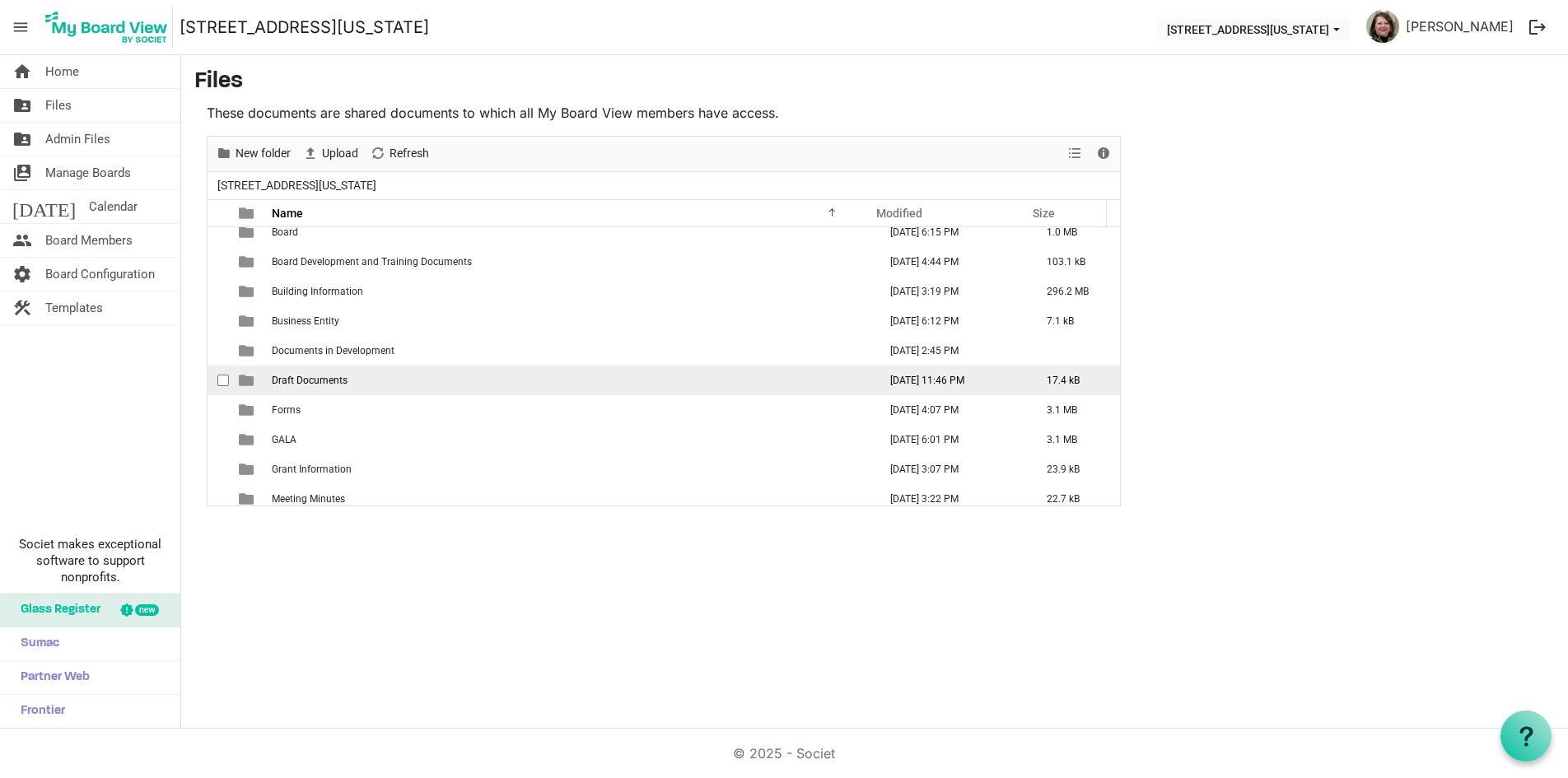
click at [333, 380] on span "Draft Documents" at bounding box center [309, 380] width 76 height 11
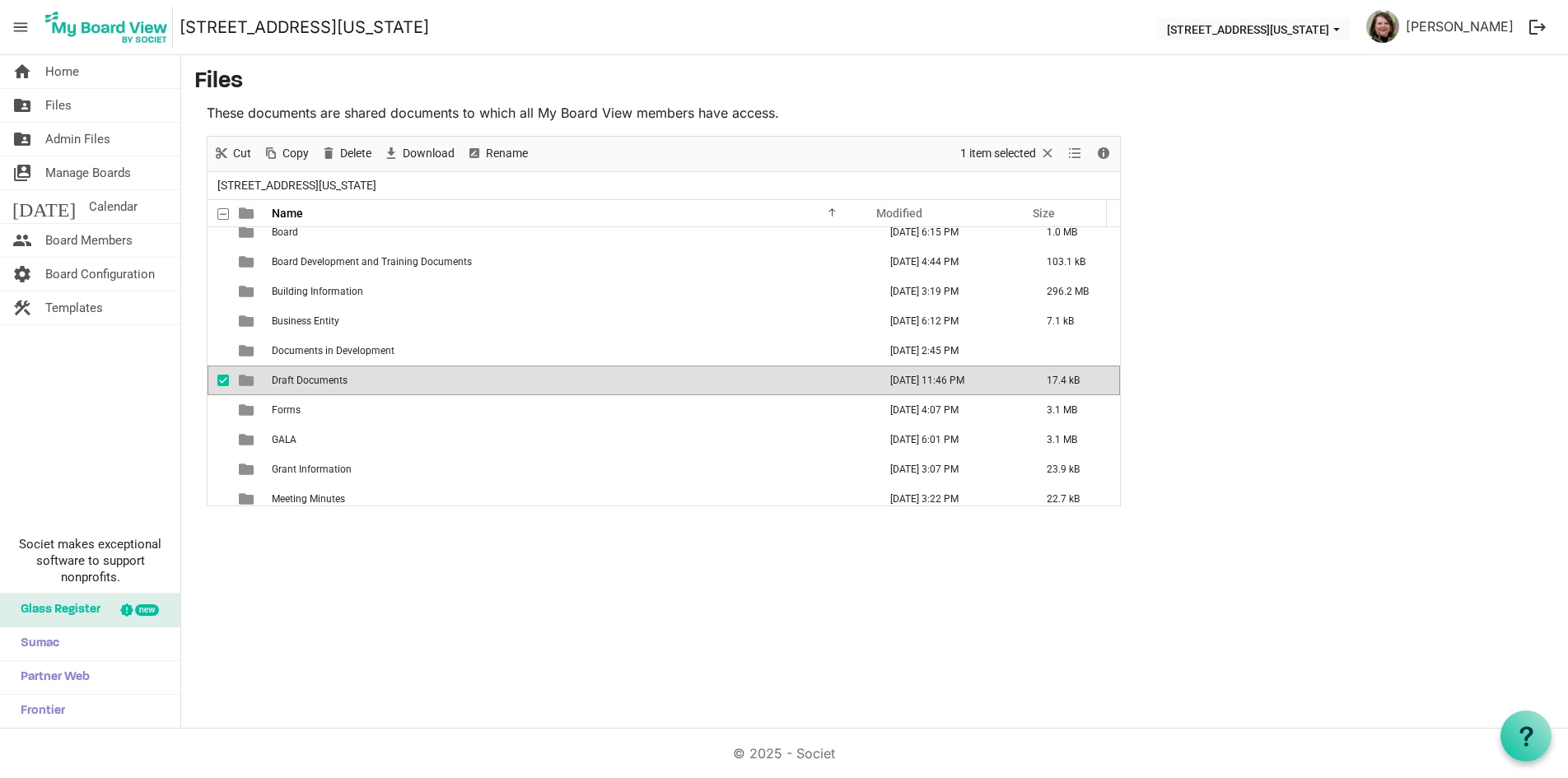
click at [333, 380] on span "Draft Documents" at bounding box center [309, 380] width 76 height 11
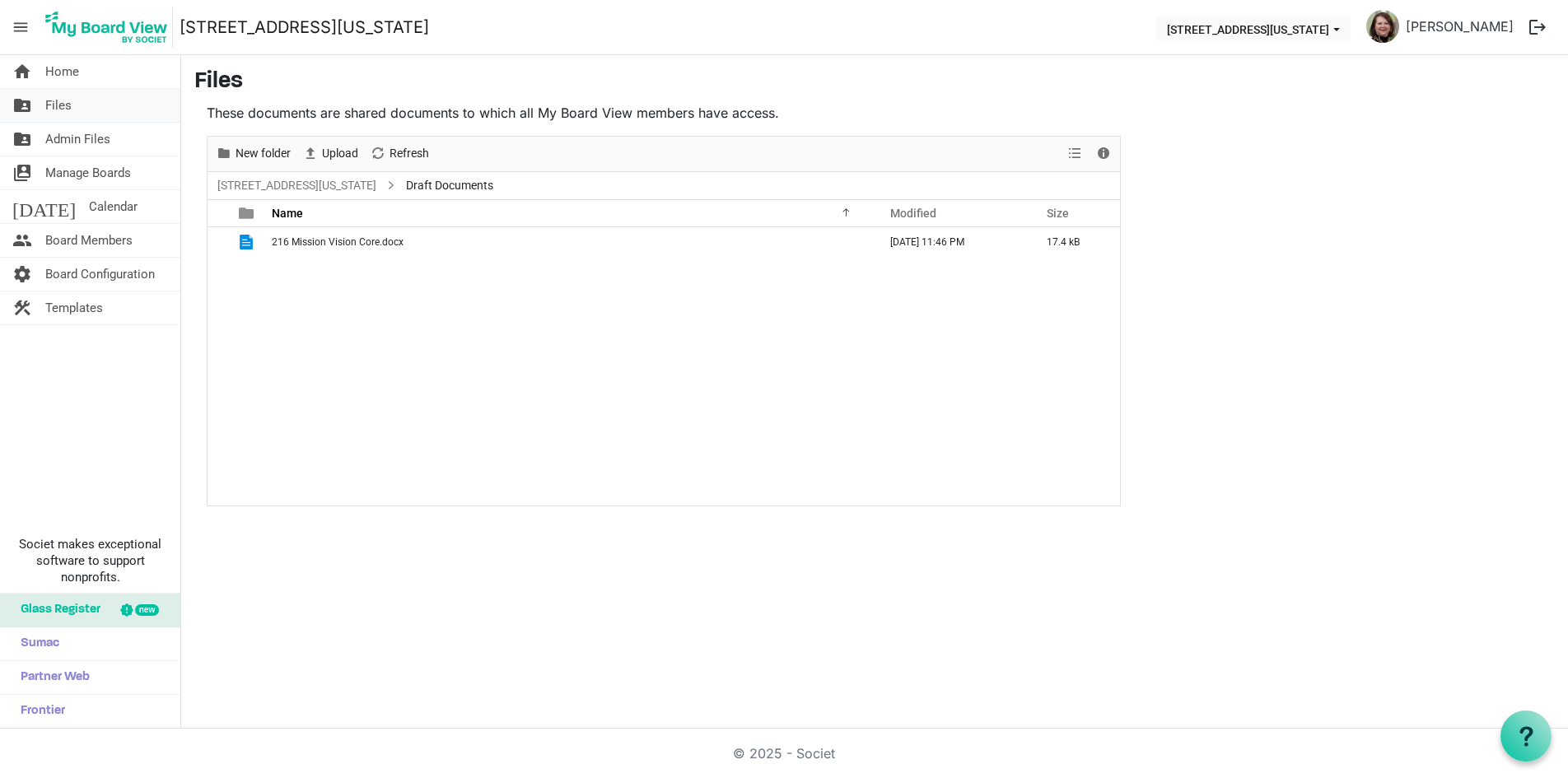
click at [64, 107] on span "Files" at bounding box center [59, 105] width 26 height 33
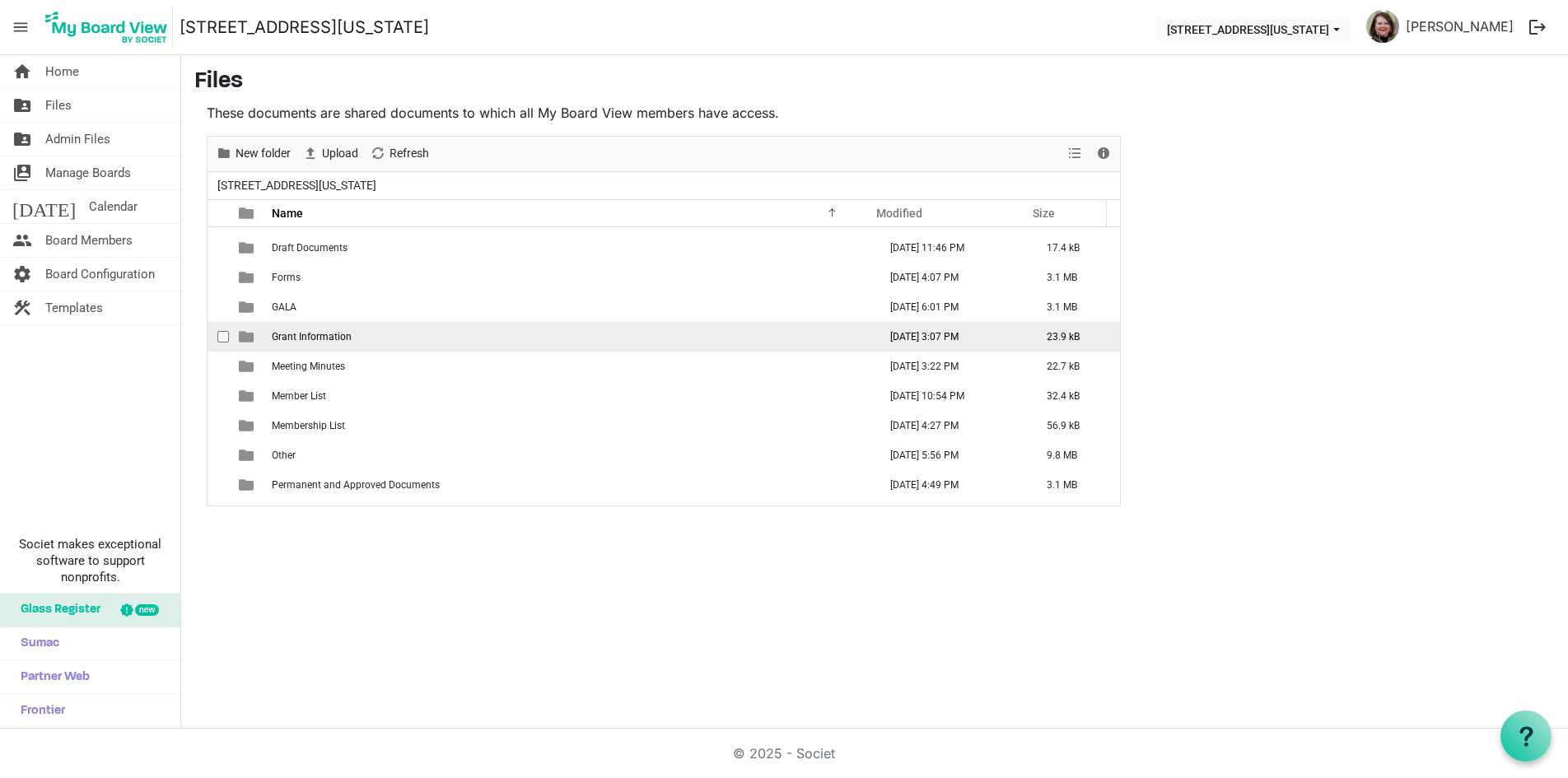
scroll to position [404, 0]
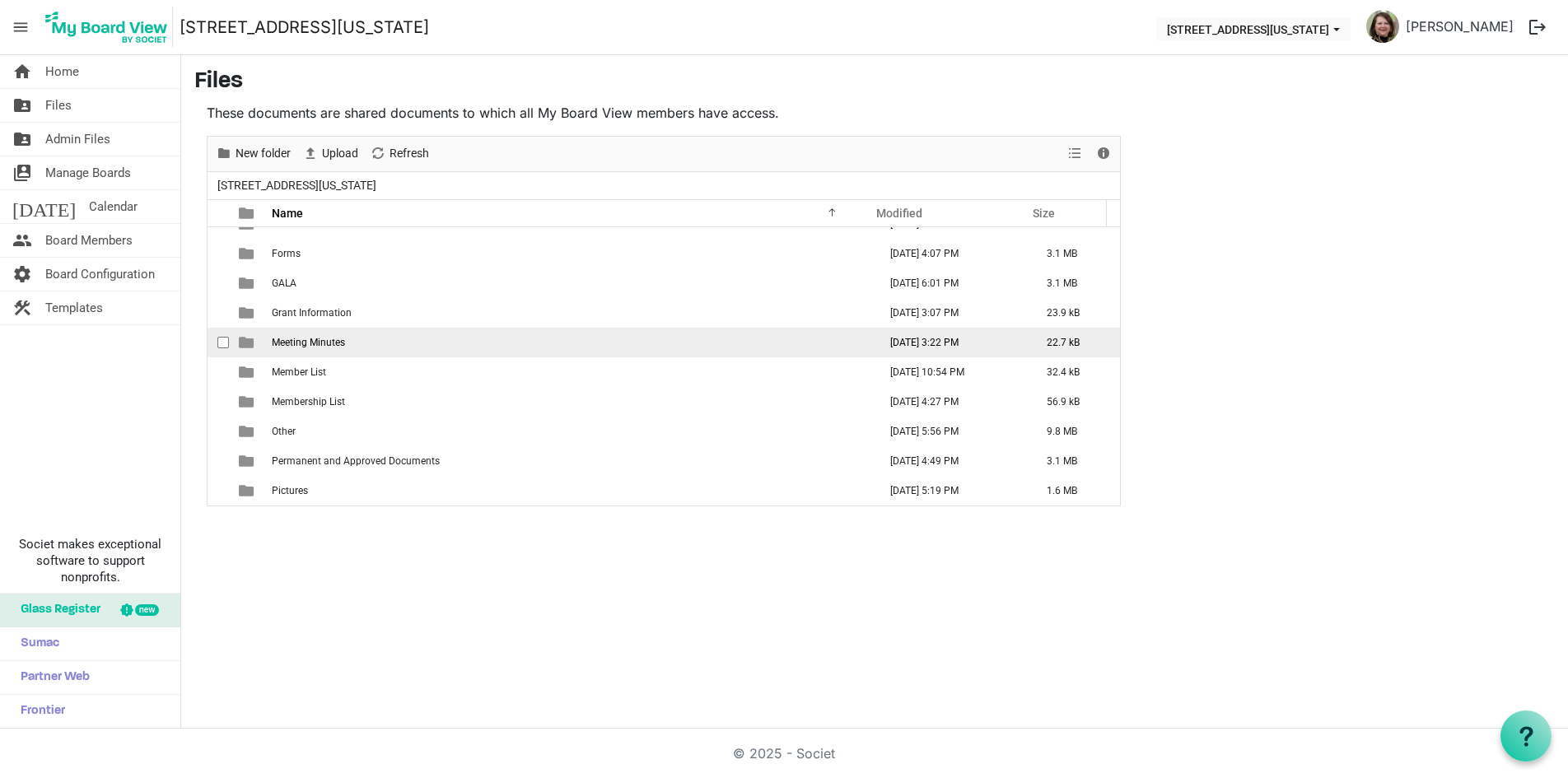
click at [340, 345] on span "Meeting Minutes" at bounding box center [308, 342] width 74 height 11
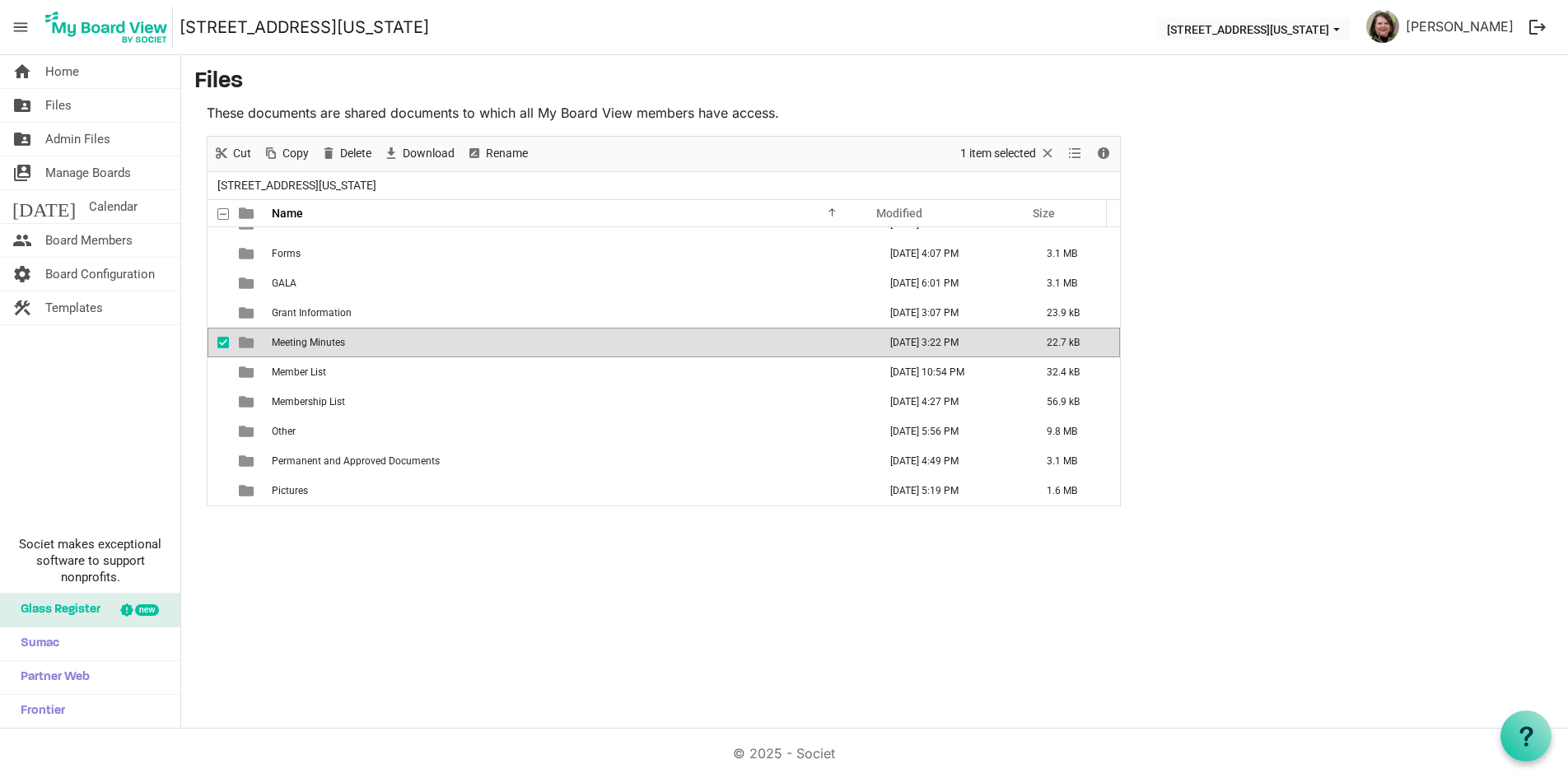
click at [340, 345] on span "Meeting Minutes" at bounding box center [308, 342] width 74 height 11
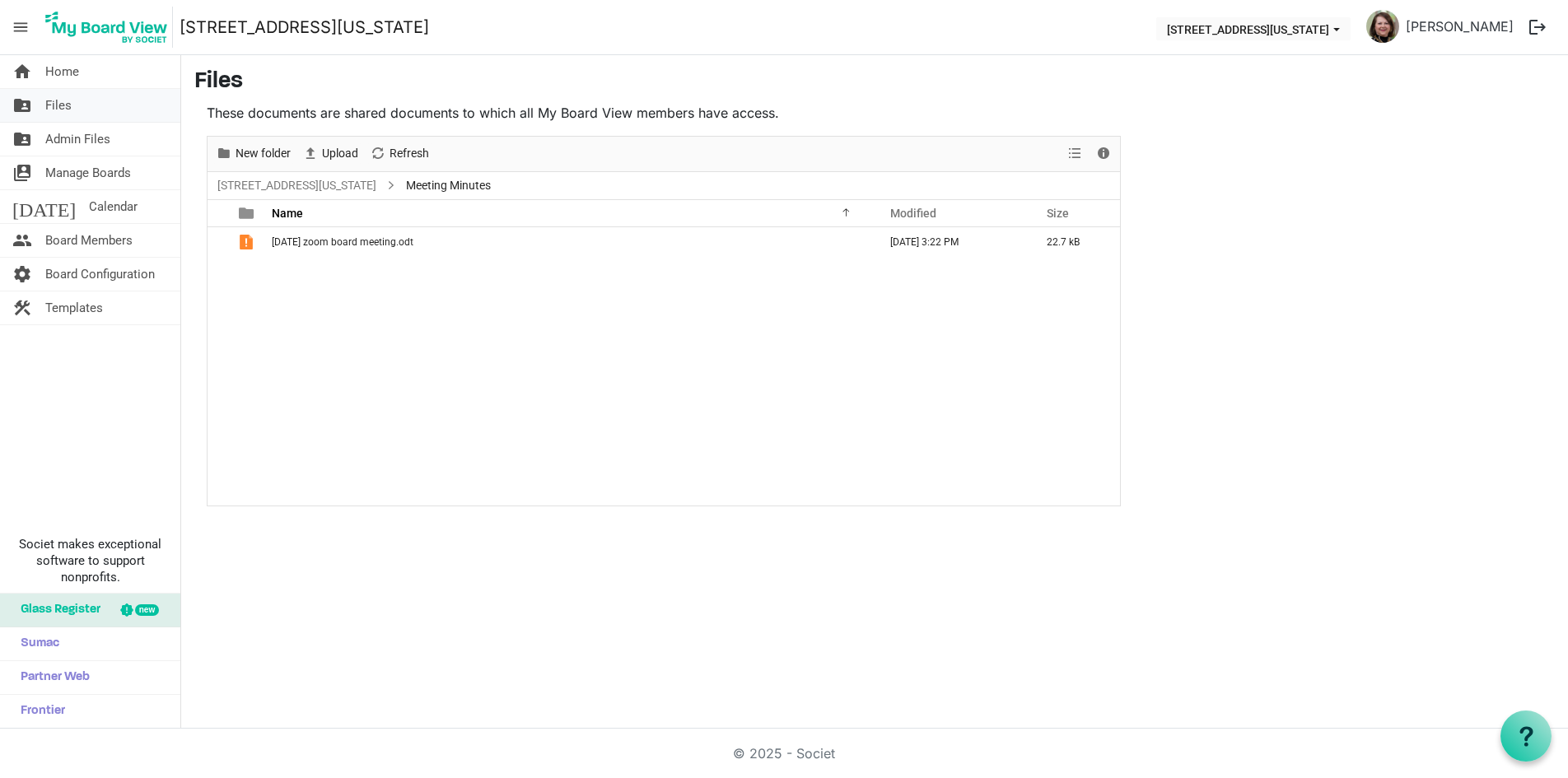
click at [59, 104] on span "Files" at bounding box center [59, 105] width 26 height 33
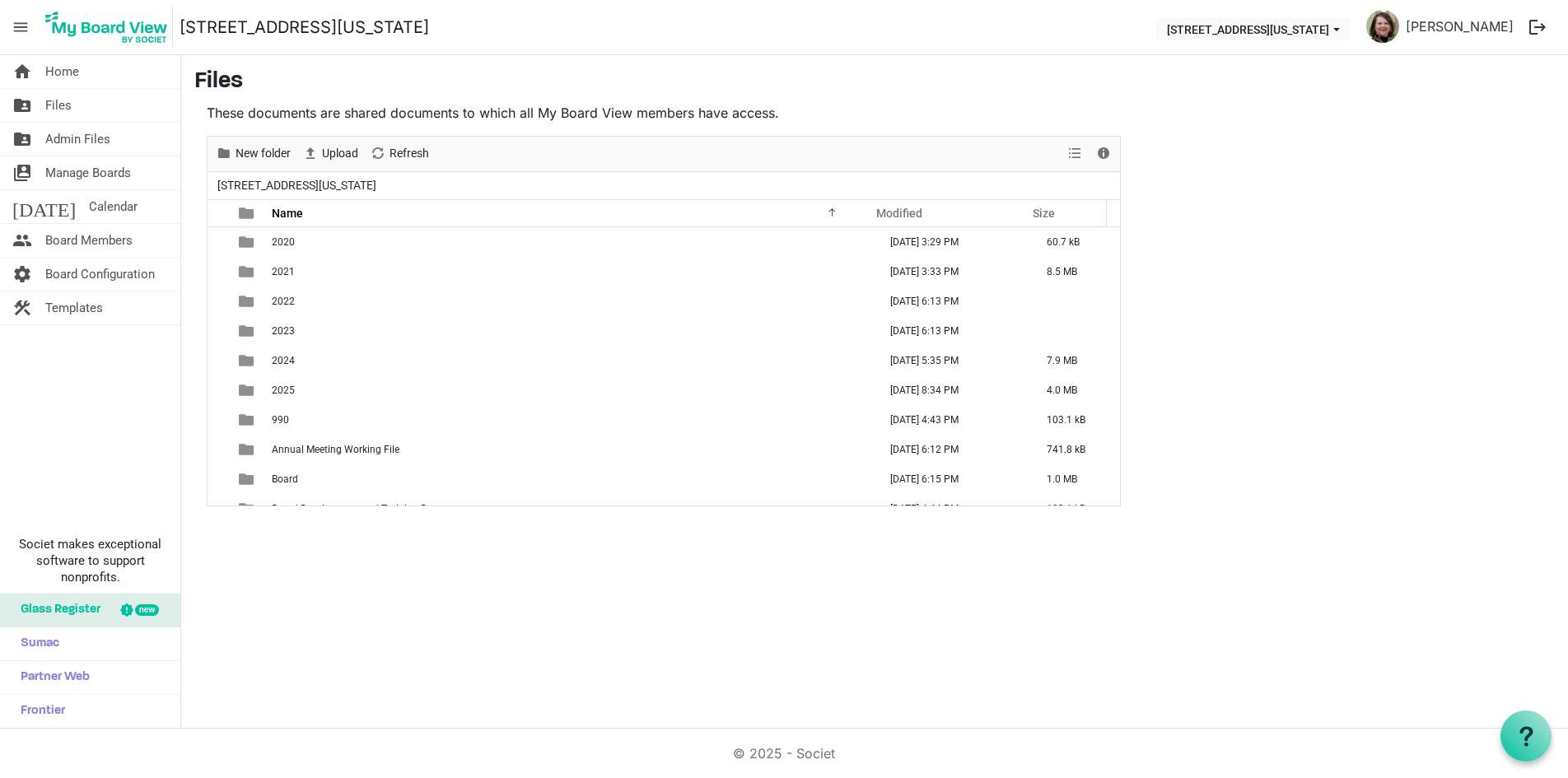
click at [1400, 25] on img at bounding box center [1383, 26] width 33 height 33
click at [1457, 28] on link "[PERSON_NAME]" at bounding box center [1460, 26] width 121 height 33
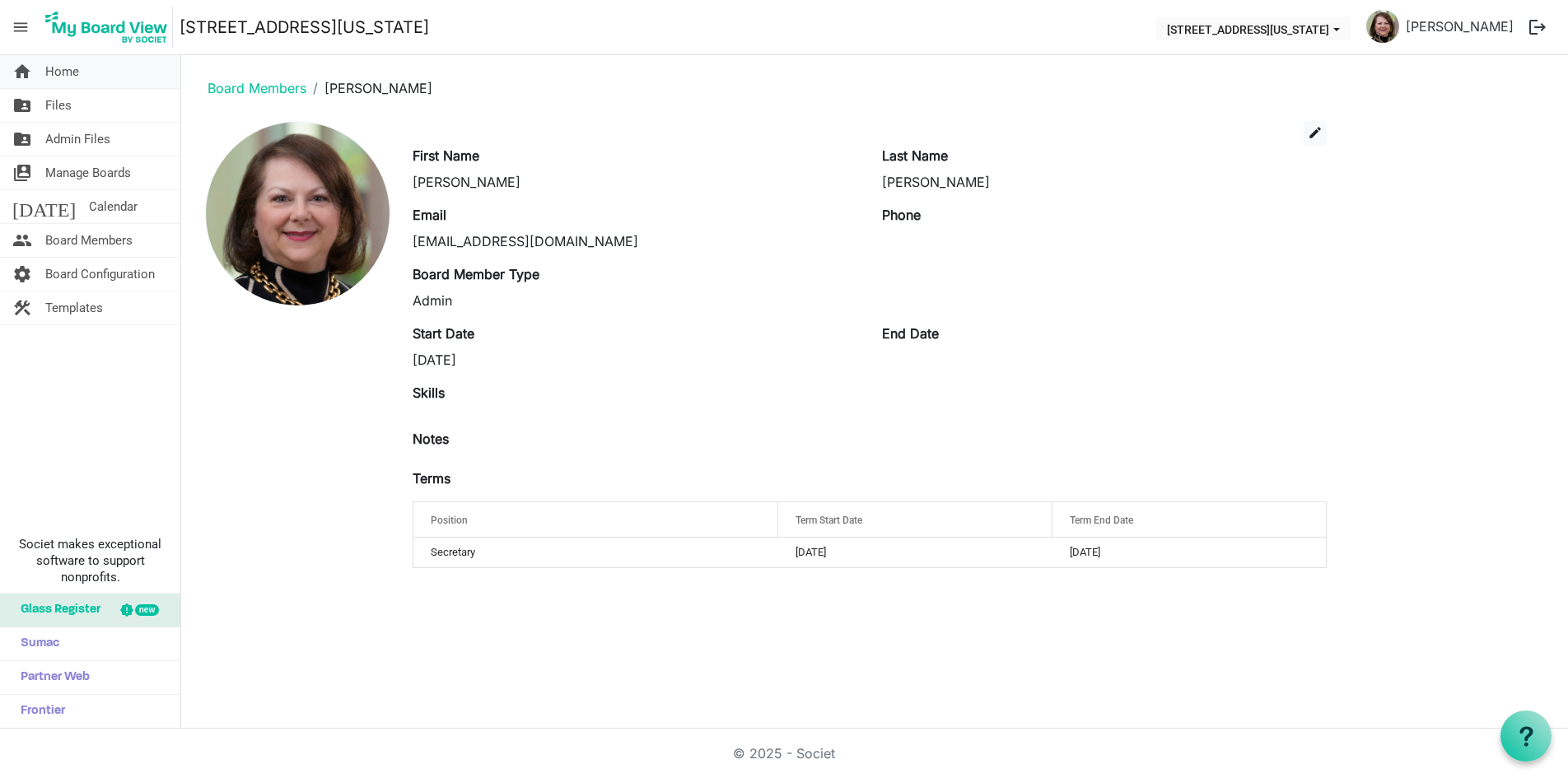
click at [65, 68] on span "Home" at bounding box center [62, 71] width 34 height 33
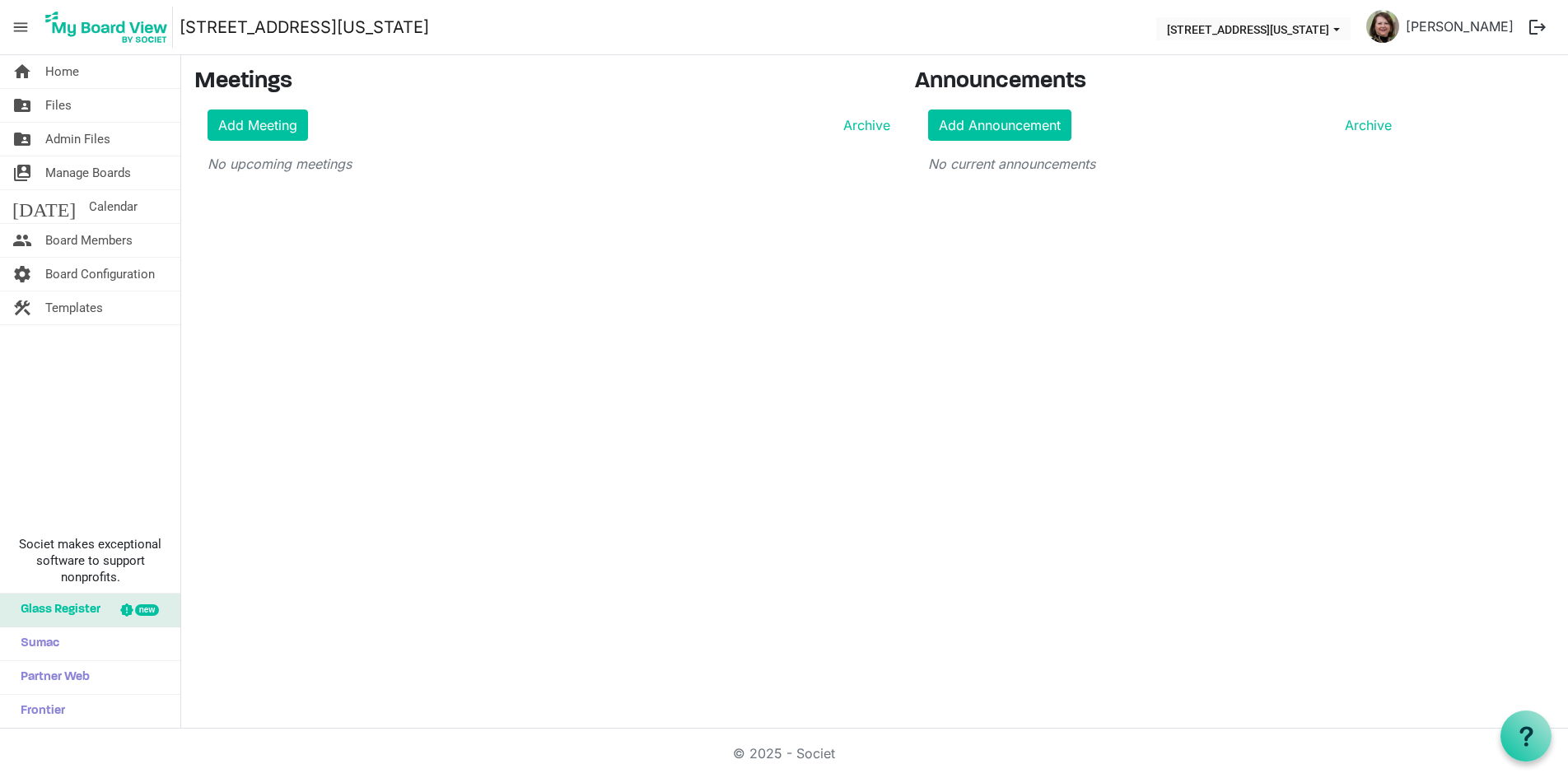
click at [1536, 26] on button "logout" at bounding box center [1538, 26] width 35 height 35
